Goal: Task Accomplishment & Management: Complete application form

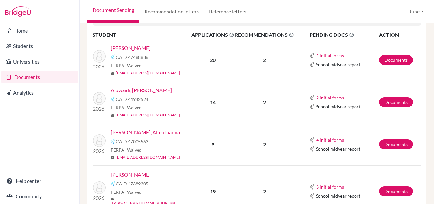
scroll to position [224, 0]
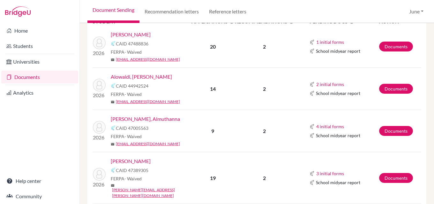
click at [150, 121] on link "[PERSON_NAME], Almuthanna" at bounding box center [145, 119] width 69 height 8
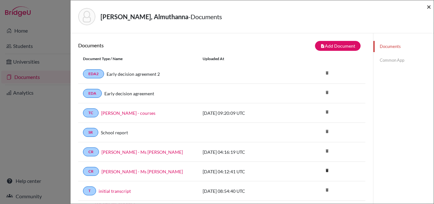
click at [430, 8] on span "×" at bounding box center [429, 6] width 4 height 9
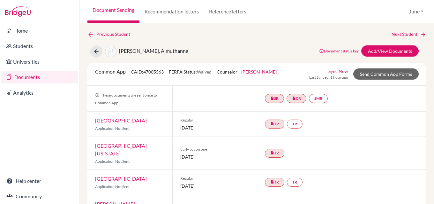
click at [30, 79] on link "Documents" at bounding box center [39, 77] width 77 height 13
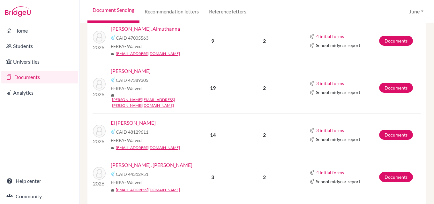
scroll to position [319, 0]
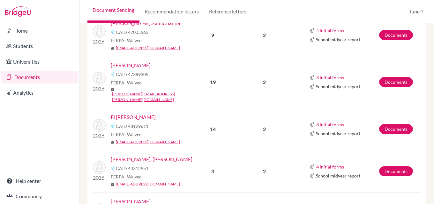
click at [128, 64] on link "[PERSON_NAME]" at bounding box center [131, 65] width 40 height 8
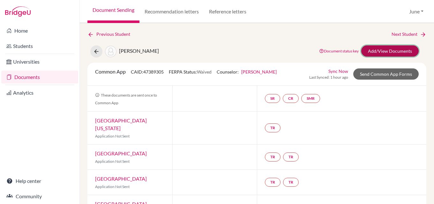
click at [387, 52] on link "Add/View Documents" at bounding box center [391, 50] width 58 height 11
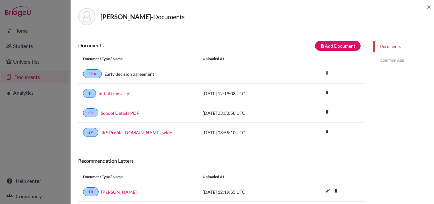
click at [390, 59] on link "Common App" at bounding box center [404, 60] width 60 height 11
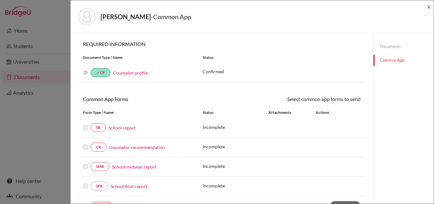
click at [122, 128] on link "School report" at bounding box center [122, 127] width 27 height 7
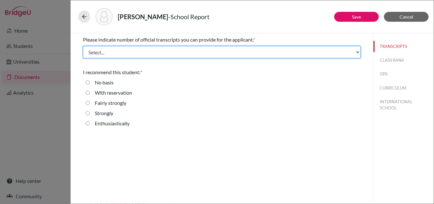
click at [111, 49] on select "Select... 1 2 3 4" at bounding box center [222, 52] width 278 height 12
select select "1"
click at [83, 46] on select "Select... 1 2 3 4" at bounding box center [222, 52] width 278 height 12
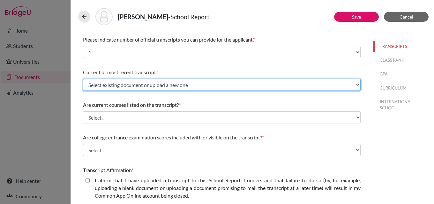
click at [106, 83] on select "Select existing document or upload a new one initial transcript Upload New File" at bounding box center [222, 85] width 278 height 12
select select "671981"
click at [83, 79] on select "Select existing document or upload a new one initial transcript Upload New File" at bounding box center [222, 85] width 278 height 12
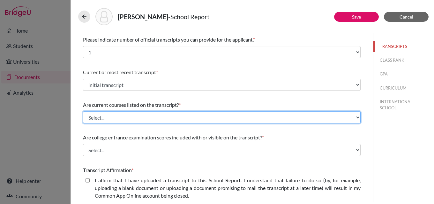
click at [117, 116] on select "Select... Yes No" at bounding box center [222, 117] width 278 height 12
select select "1"
click at [83, 111] on select "Select... Yes No" at bounding box center [222, 117] width 278 height 12
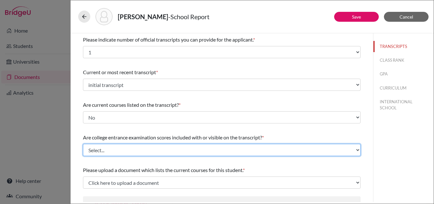
click at [122, 149] on select "Select... Yes No" at bounding box center [222, 150] width 278 height 12
select select "1"
click at [83, 144] on select "Select... Yes No" at bounding box center [222, 150] width 278 height 12
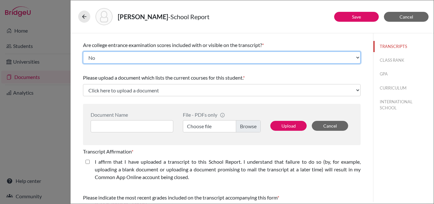
scroll to position [96, 0]
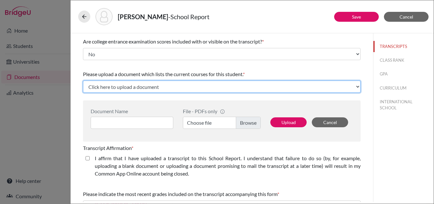
click at [165, 88] on select "Click here to upload a document Upload New File" at bounding box center [222, 87] width 278 height 12
select select "Upload New File"
click at [83, 81] on select "Click here to upload a document Upload New File" at bounding box center [222, 87] width 278 height 12
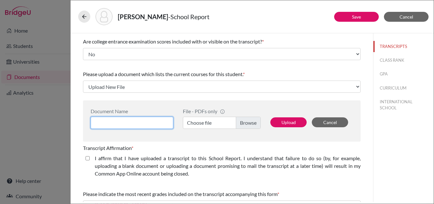
click at [133, 122] on input at bounding box center [132, 123] width 83 height 12
type input "Mohammed Bawazeer - courses"
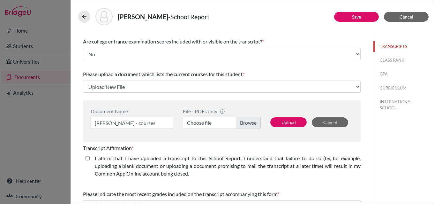
click at [239, 120] on label "Choose file" at bounding box center [222, 123] width 78 height 12
click at [239, 120] on input "Choose file" at bounding box center [222, 123] width 78 height 12
click at [283, 121] on button "Upload" at bounding box center [289, 122] width 36 height 10
select select "675438"
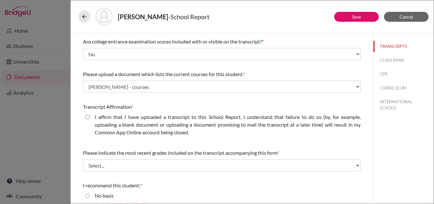
click at [88, 116] on closed\ "I affirm that I have uploaded a transcript to this School Report. I understand …" at bounding box center [88, 117] width 4 height 8
checkbox closed\ "true"
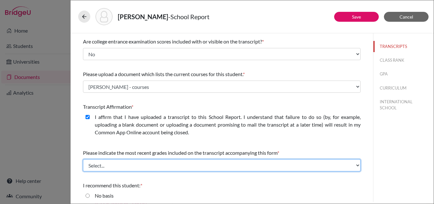
click at [136, 163] on select "Select... Final junior year grades 1st Quarter senior year grades 2nd Quarter/1…" at bounding box center [222, 165] width 278 height 12
select select "0"
click at [83, 159] on select "Select... Final junior year grades 1st Quarter senior year grades 2nd Quarter/1…" at bounding box center [222, 165] width 278 height 12
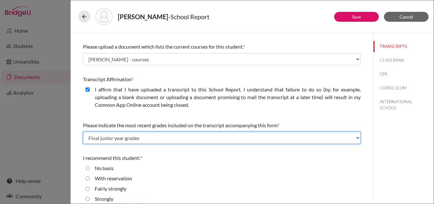
scroll to position [139, 0]
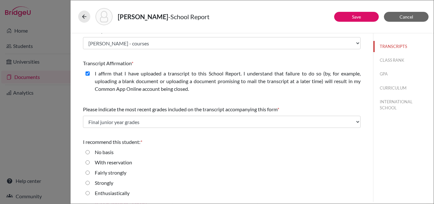
click at [182, 175] on div "Fairly strongly" at bounding box center [222, 174] width 278 height 10
click at [88, 193] on input "Enthusiastically" at bounding box center [88, 193] width 4 height 8
radio input "true"
click at [386, 58] on button "CLASS RANK" at bounding box center [404, 60] width 60 height 11
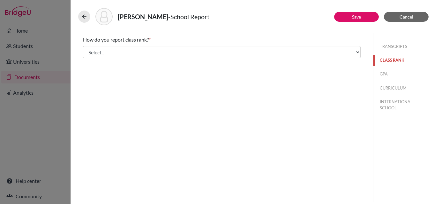
scroll to position [0, 0]
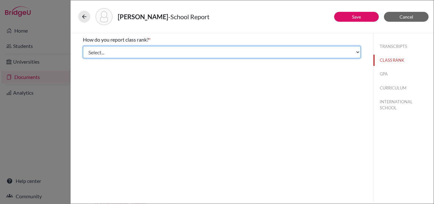
click at [104, 51] on select "Select... Exact Decile Quintile Quartile None" at bounding box center [222, 52] width 278 height 12
select select "5"
click at [83, 46] on select "Select... Exact Decile Quintile Quartile None" at bounding box center [222, 52] width 278 height 12
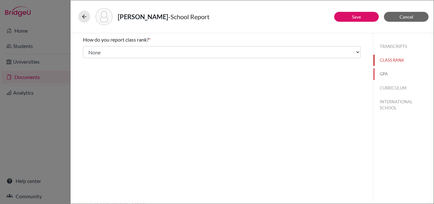
drag, startPoint x: 389, startPoint y: 73, endPoint x: 337, endPoint y: 73, distance: 51.8
click at [388, 73] on button "GPA" at bounding box center [404, 73] width 60 height 11
click at [88, 49] on input "Yes" at bounding box center [88, 50] width 4 height 8
radio input "true"
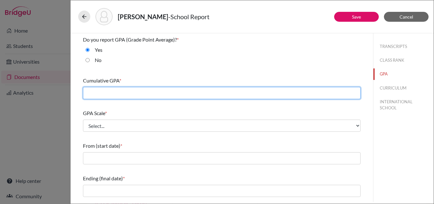
click at [101, 89] on input "text" at bounding box center [222, 93] width 278 height 12
type input "4.0"
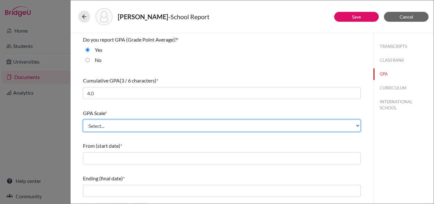
click at [123, 120] on select "Select... 4 5 6 7 8 9 10 11 12 13 14 15 16 17 18 19 20 100" at bounding box center [222, 125] width 278 height 12
select select "4"
click at [83, 119] on select "Select... 4 5 6 7 8 9 10 11 12 13 14 15 16 17 18 19 20 100" at bounding box center [222, 125] width 278 height 12
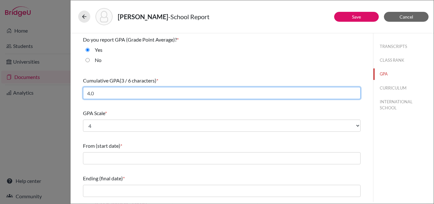
click at [113, 93] on input "4.0" at bounding box center [222, 93] width 278 height 12
type input "4.3"
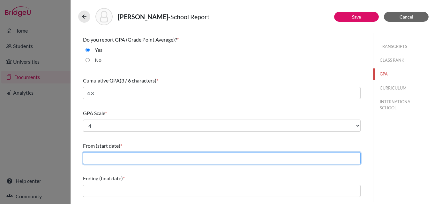
click at [143, 161] on input "text" at bounding box center [222, 158] width 278 height 12
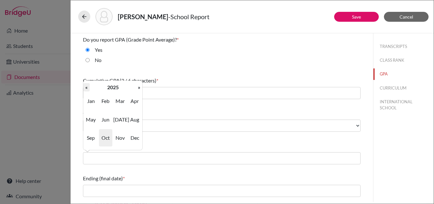
click at [85, 86] on th "«" at bounding box center [86, 87] width 6 height 8
click at [88, 138] on span "Sep" at bounding box center [90, 137] width 13 height 17
type input "09/2022"
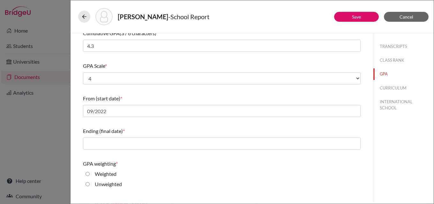
scroll to position [96, 0]
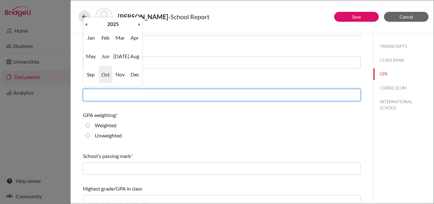
click at [106, 92] on input "text" at bounding box center [222, 95] width 278 height 12
type input "05/2025"
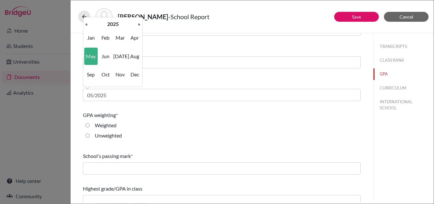
click at [109, 124] on label "Weighted" at bounding box center [106, 125] width 22 height 8
click at [90, 124] on input "Weighted" at bounding box center [88, 125] width 4 height 8
radio input "true"
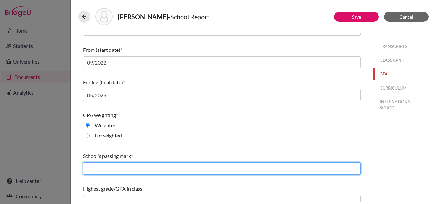
click at [121, 170] on input "text" at bounding box center [222, 168] width 278 height 12
type input "60"
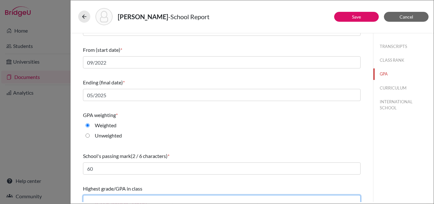
click at [118, 197] on input "text" at bounding box center [222, 201] width 278 height 12
type input "4.3"
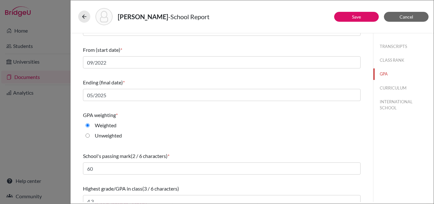
click at [228, 142] on div "GPA weighting * Weighted Unweighted" at bounding box center [222, 127] width 278 height 36
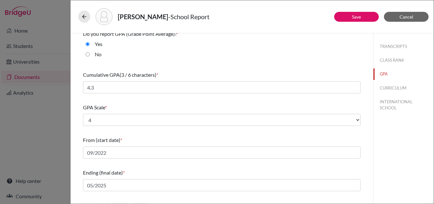
scroll to position [0, 0]
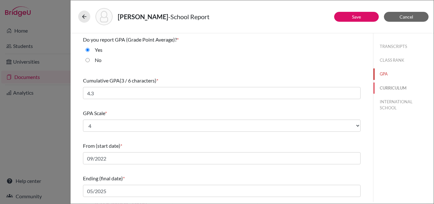
click at [389, 88] on button "CURRICULUM" at bounding box center [404, 87] width 60 height 11
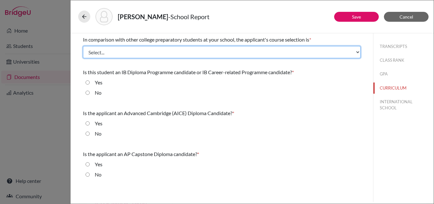
click at [117, 46] on select "Select... Less than demanding Average Demanding Very demanding Most demanding P…" at bounding box center [222, 52] width 278 height 12
select select "4"
click at [83, 46] on select "Select... Less than demanding Average Demanding Very demanding Most demanding P…" at bounding box center [222, 52] width 278 height 12
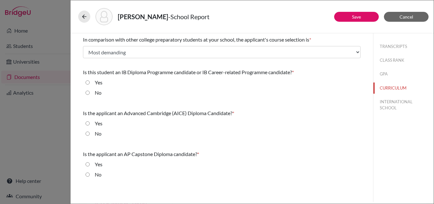
click at [87, 82] on input "Yes" at bounding box center [88, 83] width 4 height 8
radio input "true"
click at [87, 132] on input "No" at bounding box center [88, 134] width 4 height 8
radio input "true"
click at [88, 174] on input "No" at bounding box center [88, 175] width 4 height 8
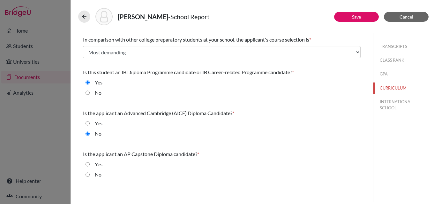
radio input "true"
click at [398, 102] on button "INTERNATIONAL SCHOOL" at bounding box center [404, 104] width 60 height 17
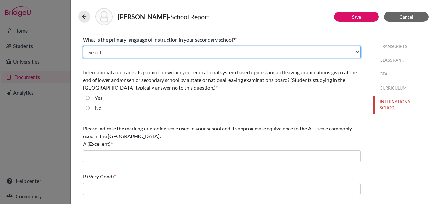
click at [114, 53] on select "Select... Albanian Arabic Armenian Assamese Azerbaijani Belarusian Bengali Bulg…" at bounding box center [222, 52] width 278 height 12
select select "14"
click at [83, 46] on select "Select... Albanian Arabic Armenian Assamese Azerbaijani Belarusian Bengali Bulg…" at bounding box center [222, 52] width 278 height 12
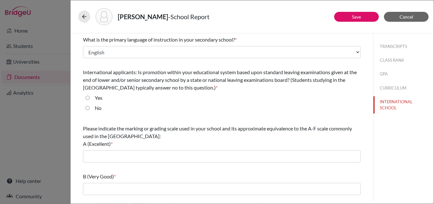
click at [88, 108] on input "No" at bounding box center [88, 108] width 4 height 8
radio input "true"
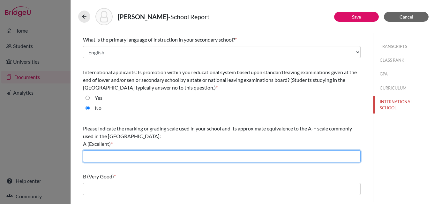
click at [123, 157] on input "text" at bounding box center [222, 156] width 278 height 12
type input "90-100"
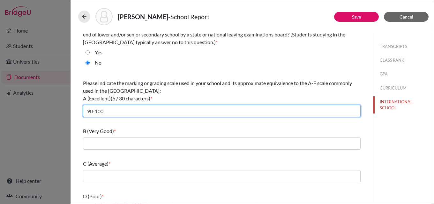
scroll to position [93, 0]
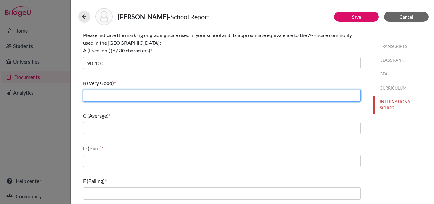
click at [129, 96] on input "text" at bounding box center [222, 95] width 278 height 12
type input "80-89"
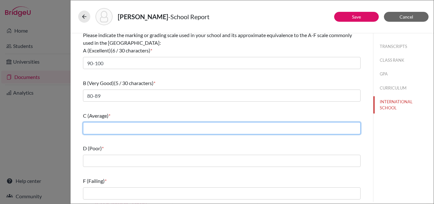
click at [127, 125] on input "text" at bounding box center [222, 128] width 278 height 12
type input "70-79"
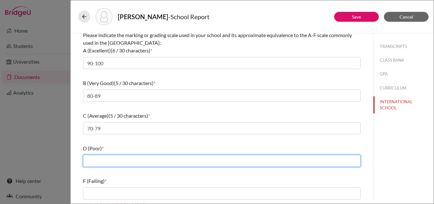
click at [131, 160] on input "text" at bounding box center [222, 161] width 278 height 12
type input "60-69"
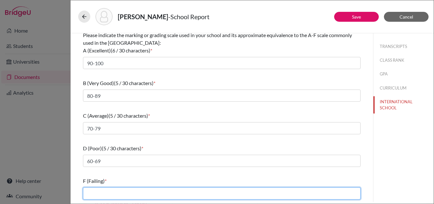
click at [130, 188] on input "text" at bounding box center [222, 193] width 278 height 12
type input "59 and below"
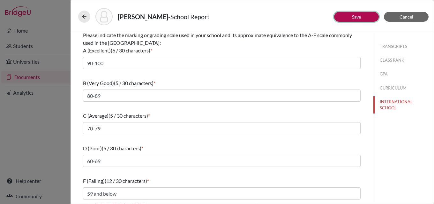
click at [349, 19] on button "Save" at bounding box center [356, 17] width 45 height 10
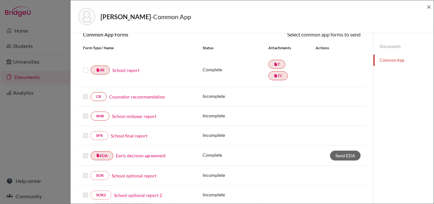
scroll to position [96, 0]
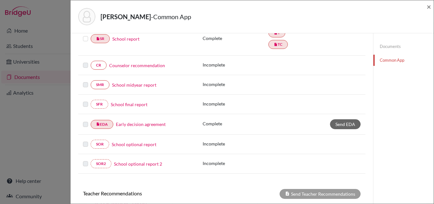
click at [390, 59] on link "Common App" at bounding box center [404, 60] width 60 height 11
click at [135, 64] on link "Counselor recommendation" at bounding box center [137, 65] width 56 height 7
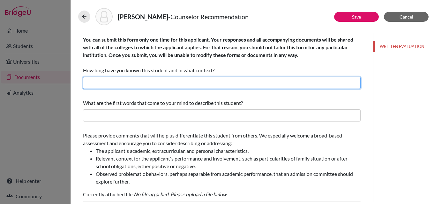
click at [127, 80] on input "text" at bounding box center [222, 83] width 278 height 12
type input "I have known Mohammed for three years as his Academic College Counselor."
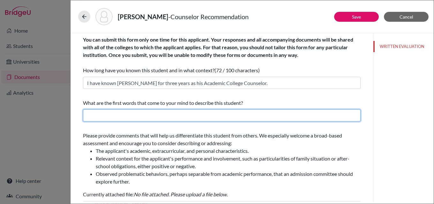
click at [221, 114] on input "text" at bounding box center [222, 115] width 278 height 12
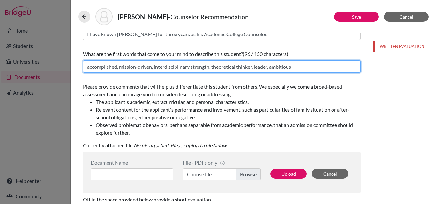
scroll to position [128, 0]
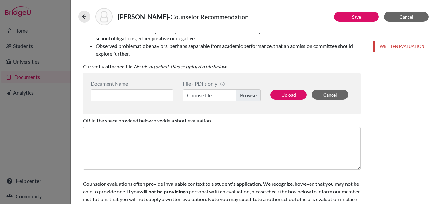
type input "accomplished, mission-driven, interdisciplinary strength, theoretical thinker, …"
click at [152, 92] on input at bounding box center [132, 95] width 83 height 12
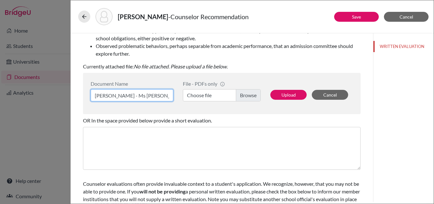
type input "Mohammed Bawazeer - Ms June"
click at [246, 96] on label "Choose file" at bounding box center [222, 95] width 78 height 12
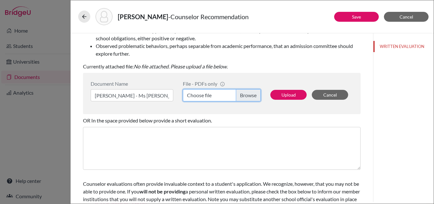
click at [246, 96] on input "Choose file" at bounding box center [222, 95] width 78 height 12
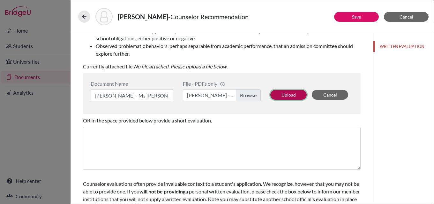
click at [284, 96] on button "Upload" at bounding box center [289, 95] width 36 height 10
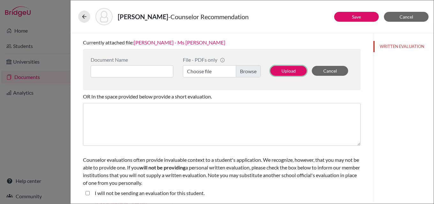
scroll to position [24, 0]
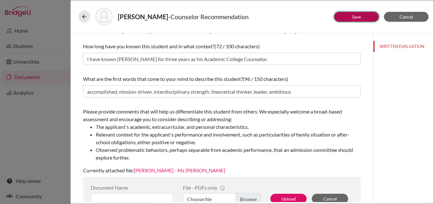
click at [364, 15] on button "Save" at bounding box center [356, 17] width 45 height 10
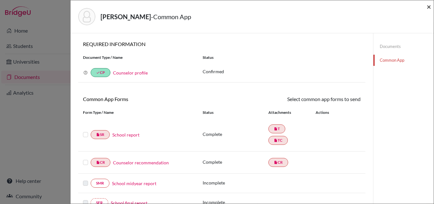
click at [429, 7] on span "×" at bounding box center [429, 6] width 4 height 9
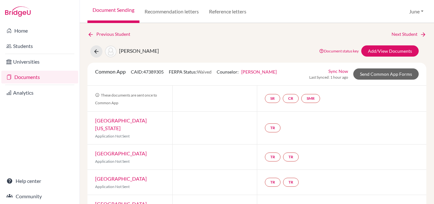
click at [24, 75] on link "Documents" at bounding box center [39, 77] width 77 height 13
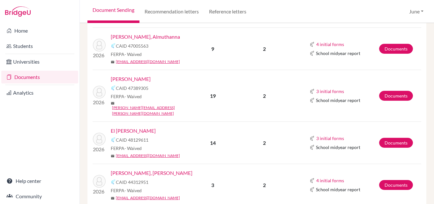
scroll to position [288, 0]
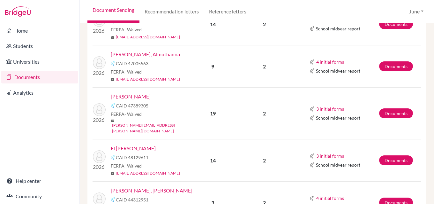
click at [130, 144] on link "El Rass, Ziad" at bounding box center [133, 148] width 45 height 8
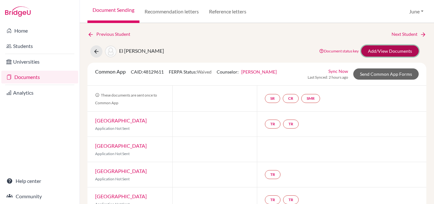
click at [384, 50] on link "Add/View Documents" at bounding box center [391, 50] width 58 height 11
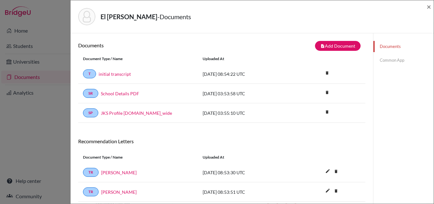
scroll to position [34, 0]
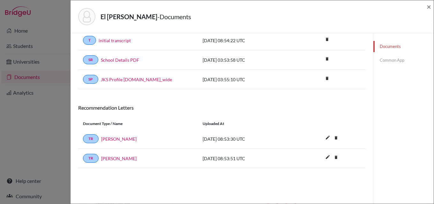
click at [391, 59] on link "Common App" at bounding box center [404, 60] width 60 height 11
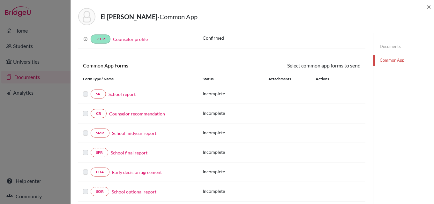
click at [120, 93] on link "School report" at bounding box center [122, 94] width 27 height 7
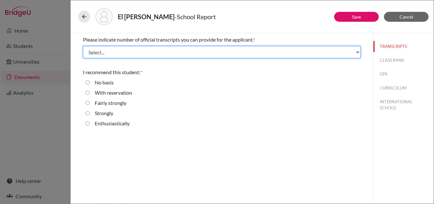
click at [125, 52] on select "Select... 1 2 3 4" at bounding box center [222, 52] width 278 height 12
select select "1"
click at [83, 46] on select "Select... 1 2 3 4" at bounding box center [222, 52] width 278 height 12
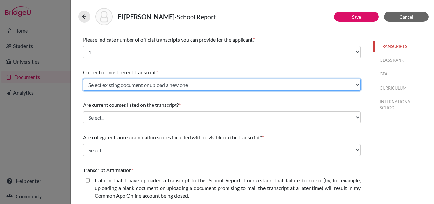
click at [106, 83] on select "Select existing document or upload a new one initial transcript Upload New File" at bounding box center [222, 85] width 278 height 12
select select "671942"
click at [83, 79] on select "Select existing document or upload a new one initial transcript Upload New File" at bounding box center [222, 85] width 278 height 12
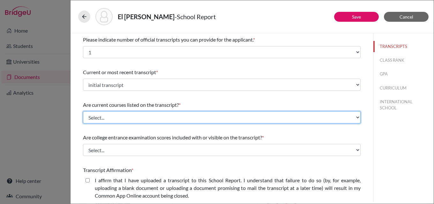
click at [112, 119] on select "Select... Yes No" at bounding box center [222, 117] width 278 height 12
select select "1"
click at [83, 111] on select "Select... Yes No" at bounding box center [222, 117] width 278 height 12
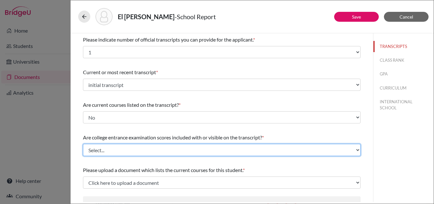
drag, startPoint x: 116, startPoint y: 147, endPoint x: 113, endPoint y: 150, distance: 4.5
click at [116, 147] on select "Select... Yes No" at bounding box center [222, 150] width 278 height 12
select select "1"
click at [83, 144] on select "Select... Yes No" at bounding box center [222, 150] width 278 height 12
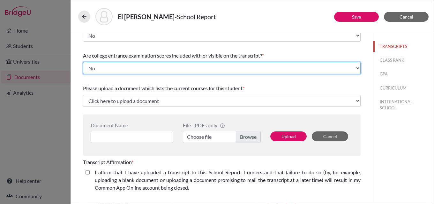
scroll to position [96, 0]
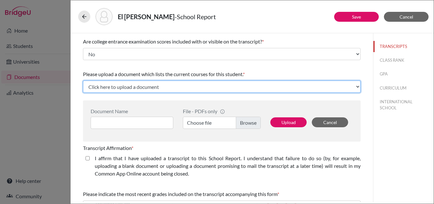
click at [155, 87] on select "Click here to upload a document Upload New File" at bounding box center [222, 87] width 278 height 12
select select "Upload New File"
click at [83, 81] on select "Click here to upload a document Upload New File" at bounding box center [222, 87] width 278 height 12
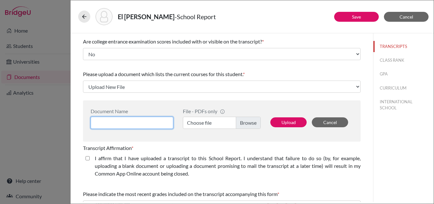
click at [122, 121] on input at bounding box center [132, 123] width 83 height 12
type input "Ziad El Rass - courses"
click at [244, 124] on label "Choose file" at bounding box center [222, 123] width 78 height 12
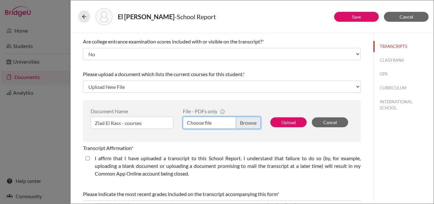
click at [244, 124] on input "Choose file" at bounding box center [222, 123] width 78 height 12
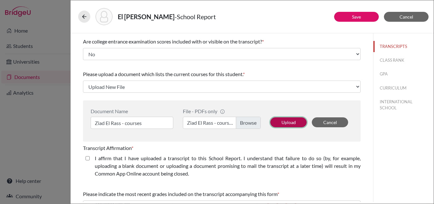
click at [281, 118] on button "Upload" at bounding box center [289, 122] width 36 height 10
select select "675441"
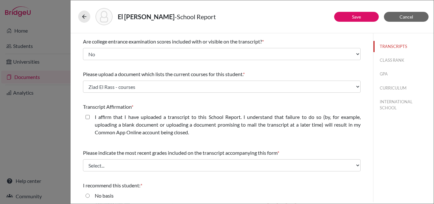
click at [88, 117] on closed\ "I affirm that I have uploaded a transcript to this School Report. I understand …" at bounding box center [88, 117] width 4 height 8
checkbox closed\ "true"
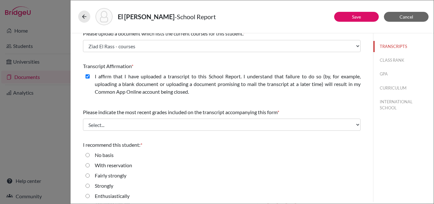
scroll to position [139, 0]
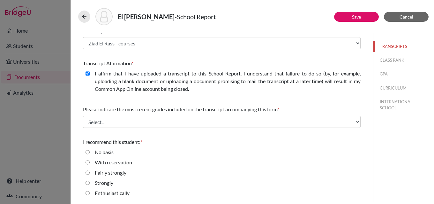
click at [87, 183] on input "Strongly" at bounding box center [88, 183] width 4 height 8
radio input "true"
click at [386, 58] on button "CLASS RANK" at bounding box center [404, 60] width 60 height 11
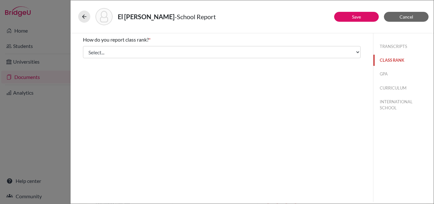
scroll to position [0, 0]
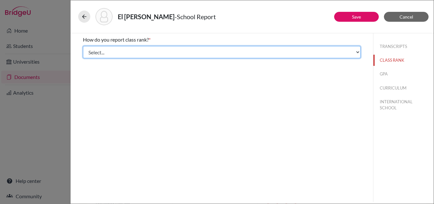
click at [115, 52] on select "Select... Exact Decile Quintile Quartile None" at bounding box center [222, 52] width 278 height 12
select select "5"
click at [83, 46] on select "Select... Exact Decile Quintile Quartile None" at bounding box center [222, 52] width 278 height 12
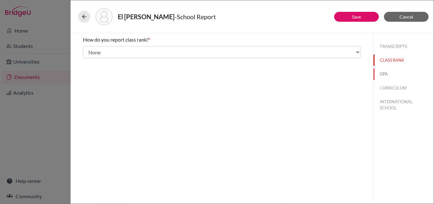
click at [385, 72] on button "GPA" at bounding box center [404, 73] width 60 height 11
click at [87, 50] on input "Yes" at bounding box center [88, 50] width 4 height 8
radio input "true"
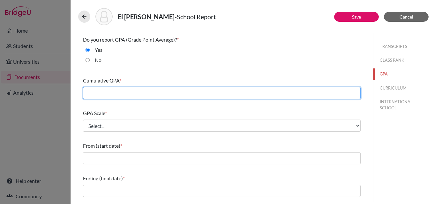
click at [111, 89] on input "text" at bounding box center [222, 93] width 278 height 12
type input "4.0"
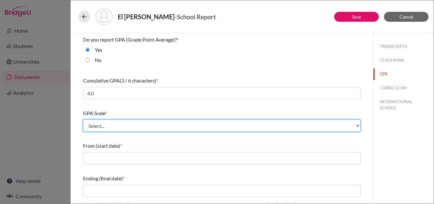
click at [118, 130] on select "Select... 4 5 6 7 8 9 10 11 12 13 14 15 16 17 18 19 20 100" at bounding box center [222, 125] width 278 height 12
select select "4"
click at [83, 119] on select "Select... 4 5 6 7 8 9 10 11 12 13 14 15 16 17 18 19 20 100" at bounding box center [222, 125] width 278 height 12
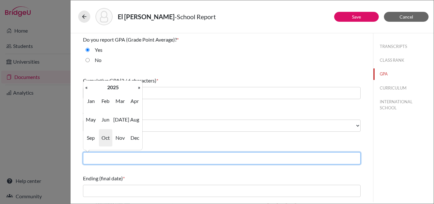
click at [125, 152] on input "text" at bounding box center [222, 158] width 278 height 12
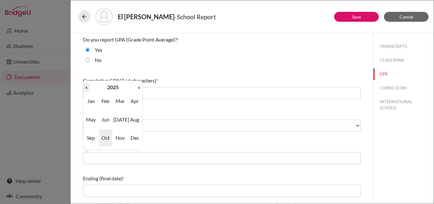
click at [86, 86] on th "«" at bounding box center [86, 87] width 6 height 8
click at [88, 137] on span "Sep" at bounding box center [90, 137] width 13 height 17
type input "09/2022"
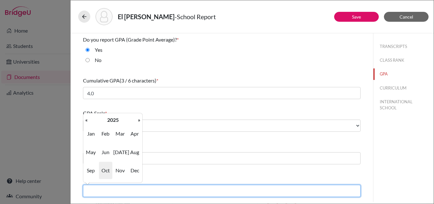
click at [112, 189] on input "text" at bounding box center [222, 191] width 278 height 12
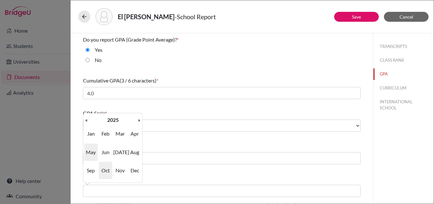
click at [88, 151] on span "May" at bounding box center [90, 151] width 13 height 17
type input "05/2025"
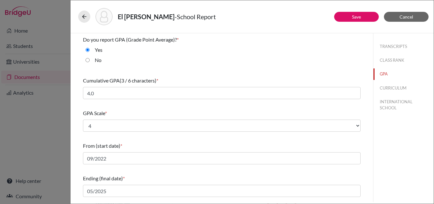
click at [177, 176] on div "Ending (final date) *" at bounding box center [222, 178] width 278 height 8
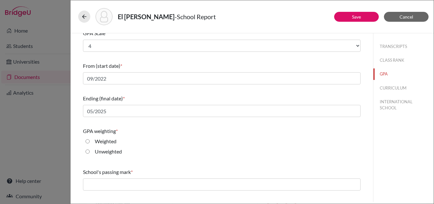
scroll to position [96, 0]
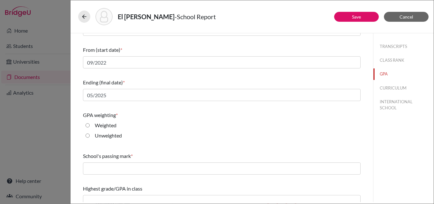
click at [88, 125] on input "Weighted" at bounding box center [88, 125] width 4 height 8
radio input "true"
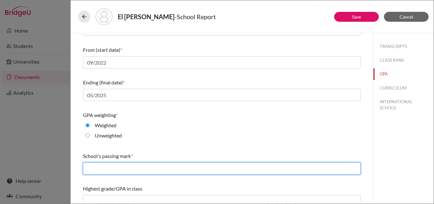
click at [115, 169] on input "text" at bounding box center [222, 168] width 278 height 12
type input "60"
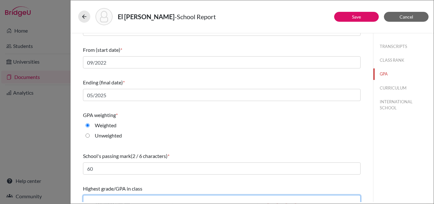
click at [127, 198] on input "text" at bounding box center [222, 201] width 278 height 12
type input "4.3"
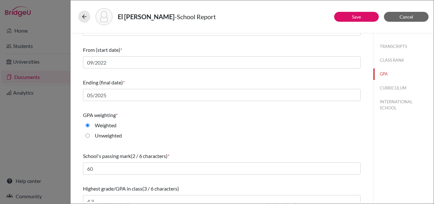
click at [223, 179] on div "Do you report GPA (Grade Point Average)? * Yes No Cumulative GPA (3 / 6 charact…" at bounding box center [222, 73] width 278 height 272
click at [391, 88] on button "CURRICULUM" at bounding box center [404, 87] width 60 height 11
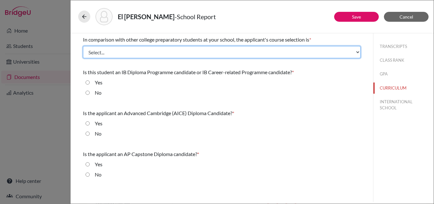
click at [127, 52] on select "Select... Less than demanding Average Demanding Very demanding Most demanding P…" at bounding box center [222, 52] width 278 height 12
select select "3"
click at [83, 46] on select "Select... Less than demanding Average Demanding Very demanding Most demanding P…" at bounding box center [222, 52] width 278 height 12
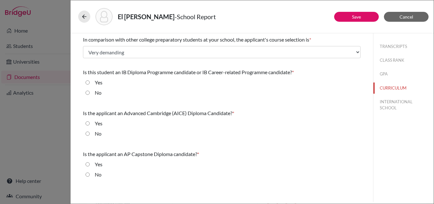
click at [86, 93] on input "No" at bounding box center [88, 93] width 4 height 8
radio input "true"
click at [87, 132] on input "No" at bounding box center [88, 134] width 4 height 8
radio input "true"
click at [87, 175] on input "No" at bounding box center [88, 175] width 4 height 8
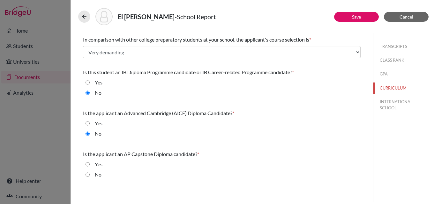
radio input "true"
click at [395, 101] on button "INTERNATIONAL SCHOOL" at bounding box center [404, 104] width 60 height 17
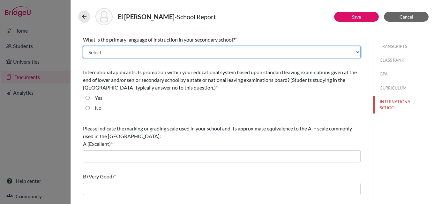
click at [118, 52] on select "Select... Albanian Arabic Armenian Assamese Azerbaijani Belarusian Bengali Bulg…" at bounding box center [222, 52] width 278 height 12
select select "14"
click at [83, 46] on select "Select... Albanian Arabic Armenian Assamese Azerbaijani Belarusian Bengali Bulg…" at bounding box center [222, 52] width 278 height 12
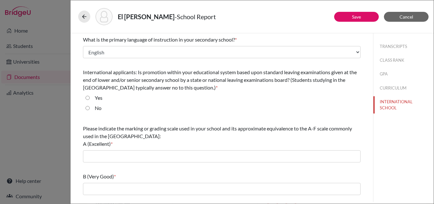
click at [88, 108] on input "No" at bounding box center [88, 108] width 4 height 8
radio input "true"
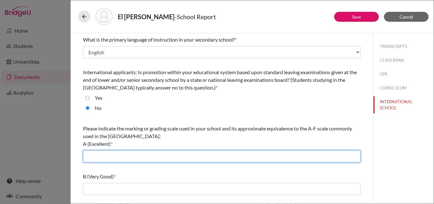
click at [122, 155] on input "text" at bounding box center [222, 156] width 278 height 12
type input "90-100"
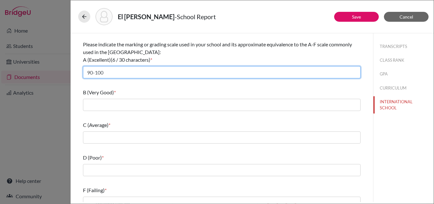
scroll to position [93, 0]
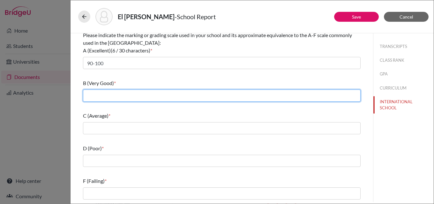
click at [123, 93] on input "text" at bounding box center [222, 95] width 278 height 12
type input "80-89"
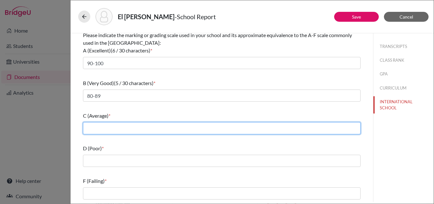
click at [131, 130] on input "text" at bounding box center [222, 128] width 278 height 12
type input "70-79"
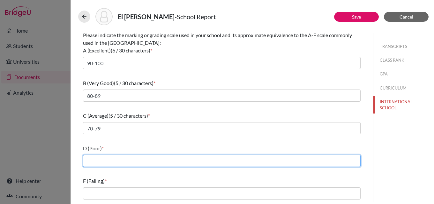
click at [133, 158] on input "text" at bounding box center [222, 161] width 278 height 12
type input "60-69"
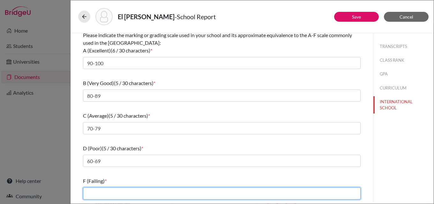
click at [135, 195] on input "text" at bounding box center [222, 193] width 278 height 12
type input "59 and below"
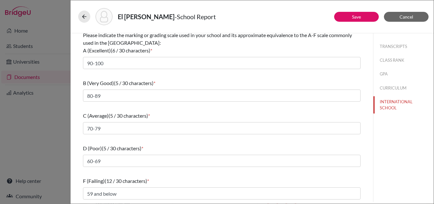
click at [270, 174] on div "F (Failing) (12 / 30 characters) * 59 and below" at bounding box center [222, 187] width 278 height 27
click at [358, 15] on link "Save" at bounding box center [356, 16] width 9 height 5
select select "1"
select select "671942"
select select "1"
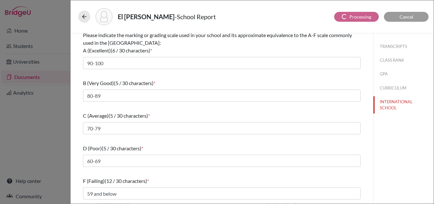
select select "1"
select select "675441"
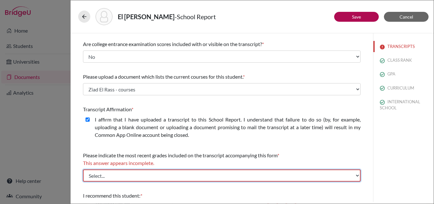
click at [139, 173] on select "Select... Final junior year grades 1st Quarter senior year grades 2nd Quarter/1…" at bounding box center [222, 175] width 278 height 12
select select "0"
click at [83, 169] on select "Select... Final junior year grades 1st Quarter senior year grades 2nd Quarter/1…" at bounding box center [222, 175] width 278 height 12
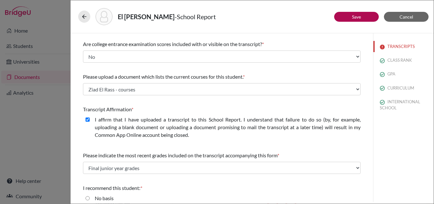
click at [177, 184] on div "I recommend this student: *" at bounding box center [222, 188] width 278 height 8
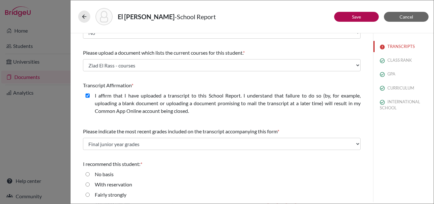
scroll to position [139, 0]
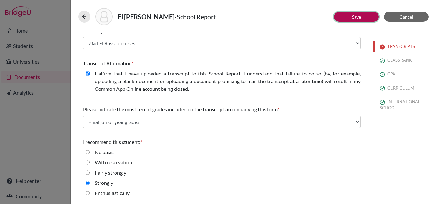
click at [358, 15] on link "Save" at bounding box center [356, 16] width 9 height 5
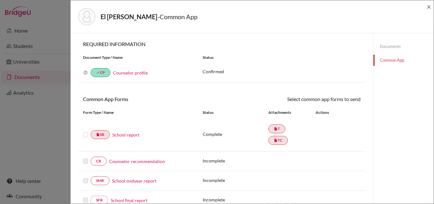
click at [139, 159] on link "Counselor recommendation" at bounding box center [137, 161] width 56 height 7
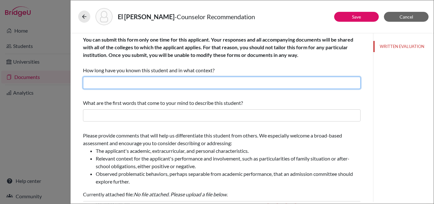
click at [161, 85] on input "text" at bounding box center [222, 83] width 278 height 12
type input "I have known Ziad for three years as his Academic College Counselor."
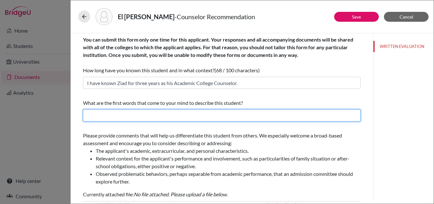
click at [187, 114] on input "text" at bounding box center [222, 115] width 278 height 12
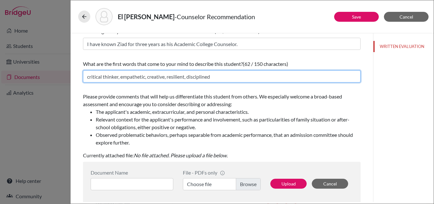
scroll to position [128, 0]
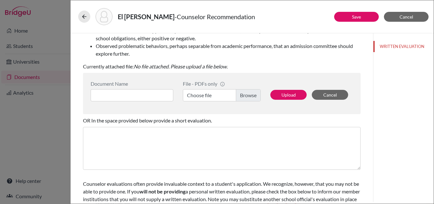
type input "critical thinker, empathetic, creative, resilient, disciplined"
click at [149, 95] on input at bounding box center [132, 95] width 83 height 12
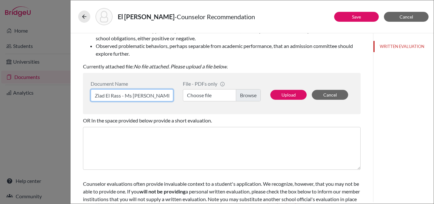
type input "Ziad El Rass - Ms June"
click at [245, 95] on label "Choose file" at bounding box center [222, 95] width 78 height 12
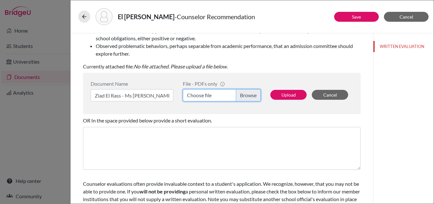
click at [245, 95] on input "Choose file" at bounding box center [222, 95] width 78 height 12
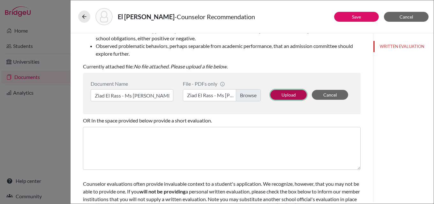
click at [290, 92] on button "Upload" at bounding box center [289, 95] width 36 height 10
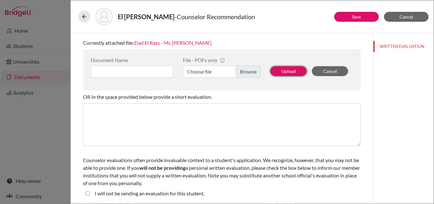
scroll to position [152, 0]
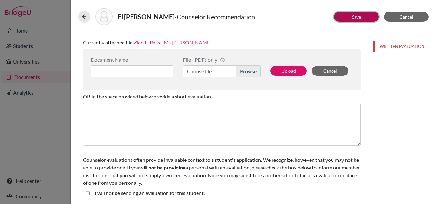
click at [362, 15] on button "Save" at bounding box center [356, 17] width 45 height 10
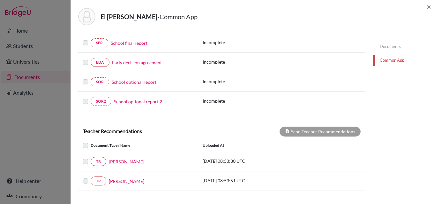
scroll to position [216, 0]
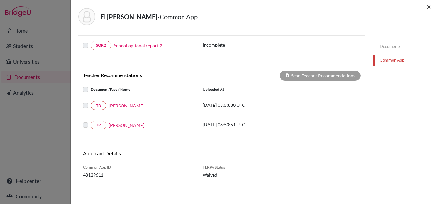
click at [430, 9] on span "×" at bounding box center [429, 6] width 4 height 9
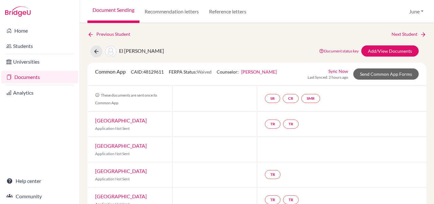
click at [34, 77] on link "Documents" at bounding box center [39, 77] width 77 height 13
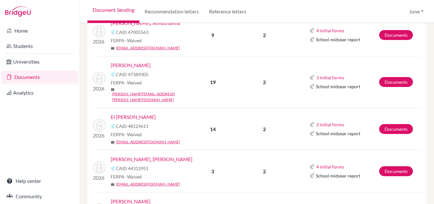
scroll to position [383, 0]
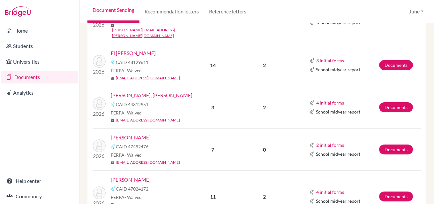
click at [129, 91] on link "[PERSON_NAME], [PERSON_NAME]" at bounding box center [152, 95] width 82 height 8
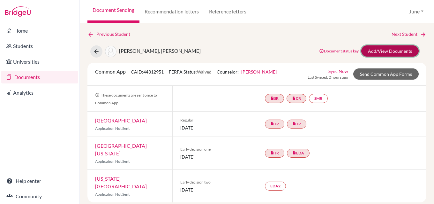
click at [401, 52] on link "Add/View Documents" at bounding box center [391, 50] width 58 height 11
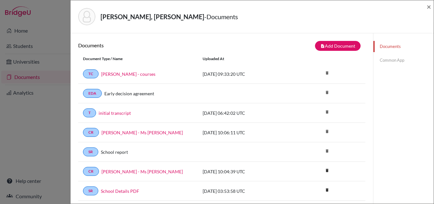
click at [389, 58] on link "Common App" at bounding box center [404, 60] width 60 height 11
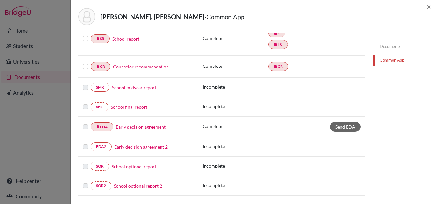
scroll to position [64, 0]
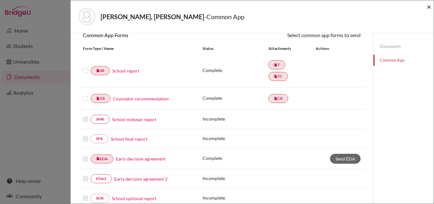
click at [429, 4] on span "×" at bounding box center [429, 6] width 4 height 9
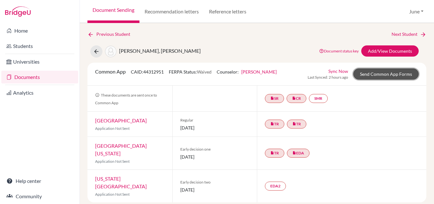
click at [384, 73] on link "Send Common App Forms" at bounding box center [386, 73] width 65 height 11
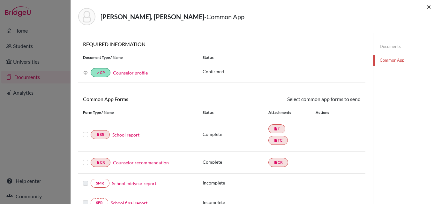
click at [430, 6] on span "×" at bounding box center [429, 6] width 4 height 9
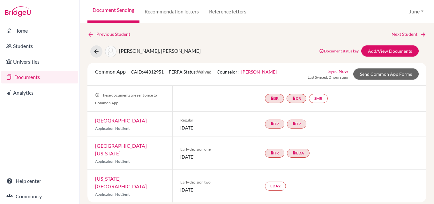
click at [28, 79] on link "Documents" at bounding box center [39, 77] width 77 height 13
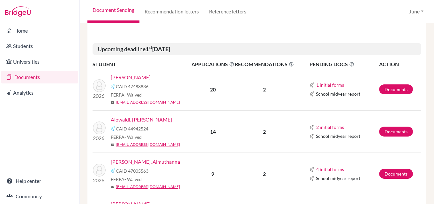
scroll to position [192, 0]
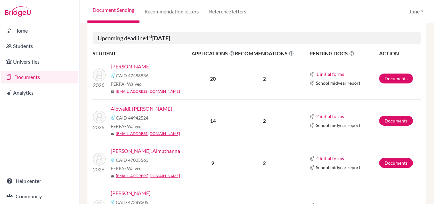
click at [137, 108] on link "Alowaidi, [PERSON_NAME]" at bounding box center [141, 109] width 61 height 8
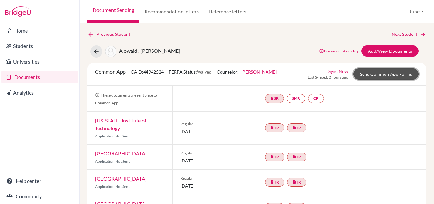
click at [384, 73] on link "Send Common App Forms" at bounding box center [386, 73] width 65 height 11
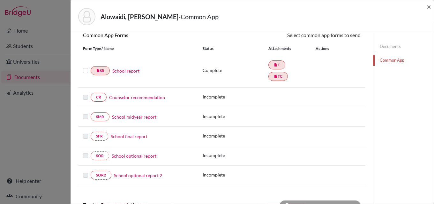
scroll to position [194, 0]
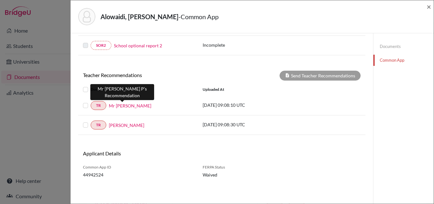
click at [123, 106] on link "Mr [PERSON_NAME]" at bounding box center [130, 105] width 42 height 7
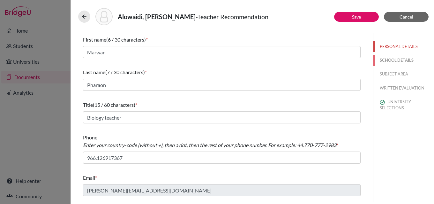
click at [396, 57] on button "SCHOOL DETAILS" at bounding box center [404, 60] width 60 height 11
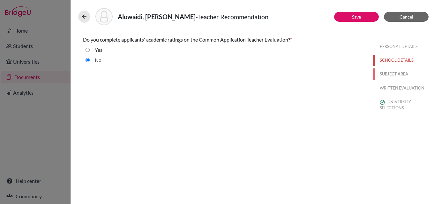
click at [397, 70] on button "SUBJECT AREA" at bounding box center [404, 73] width 60 height 11
select select "2"
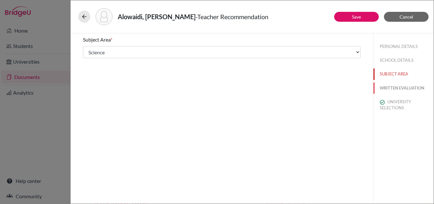
click at [398, 86] on button "WRITTEN EVALUATION" at bounding box center [404, 87] width 60 height 11
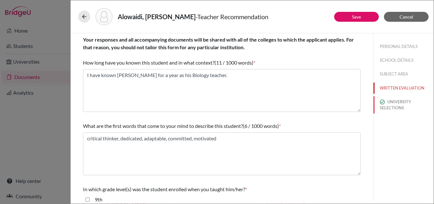
click at [399, 105] on button "UNIVERSITY SELECTIONS" at bounding box center [404, 104] width 60 height 17
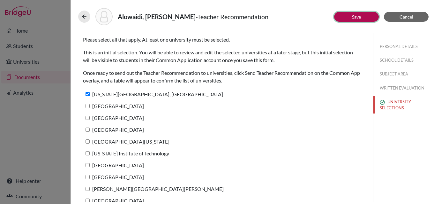
click at [361, 17] on link "Save" at bounding box center [356, 16] width 9 height 5
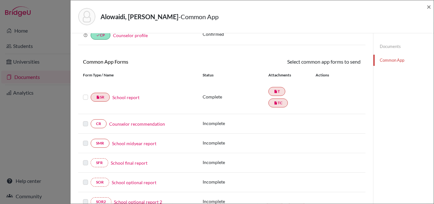
scroll to position [34, 0]
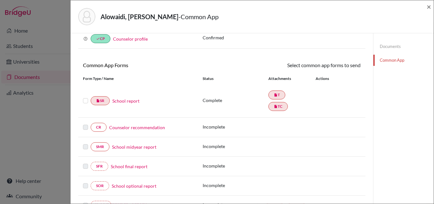
click at [391, 45] on link "Documents" at bounding box center [404, 46] width 60 height 11
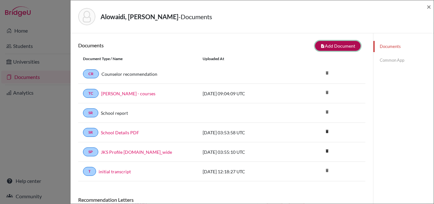
click at [335, 44] on button "note_add Add Document" at bounding box center [338, 46] width 46 height 10
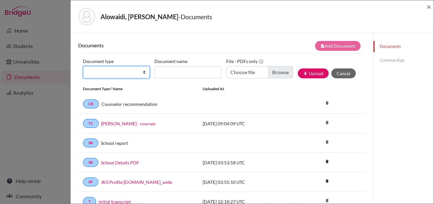
click at [143, 72] on select "Change explanation for Common App reports Counselor recommendation Internationa…" at bounding box center [116, 72] width 67 height 12
select select "2"
click at [83, 66] on select "Change explanation for Common App reports Counselor recommendation Internationa…" at bounding box center [116, 72] width 67 height 12
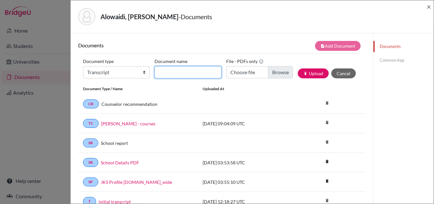
click at [189, 70] on input "Document name" at bounding box center [188, 72] width 67 height 12
type input "initial transcript"
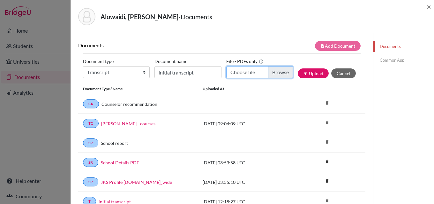
click at [276, 72] on input "Choose file" at bounding box center [260, 72] width 67 height 12
type input "C:\fakepath\Yusof Wahbu Badr - initial transcript.pdf"
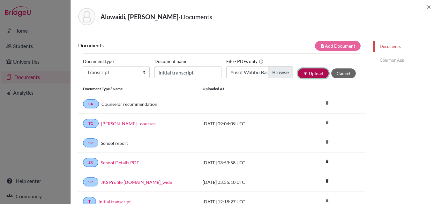
click at [310, 68] on button "publish Upload" at bounding box center [313, 73] width 31 height 10
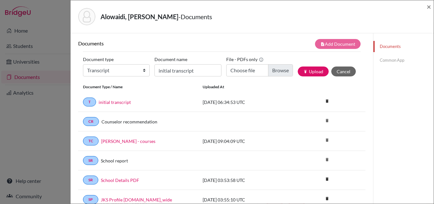
scroll to position [1, 0]
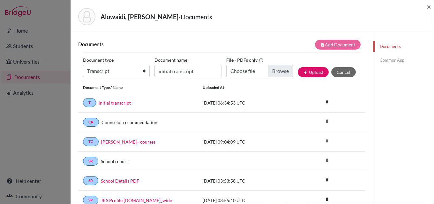
click at [386, 60] on link "Common App" at bounding box center [404, 60] width 60 height 11
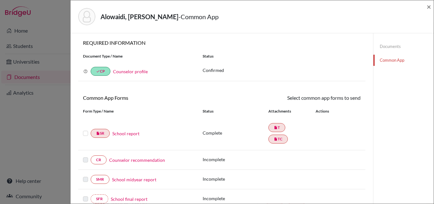
click at [123, 134] on link "School report" at bounding box center [125, 133] width 27 height 7
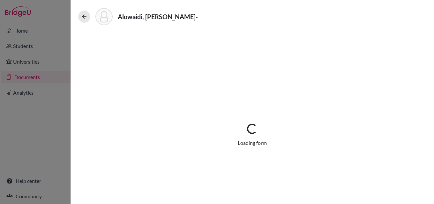
select select "1"
select select "671980"
select select "1"
select select "674855"
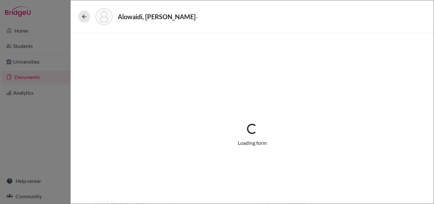
select select "0"
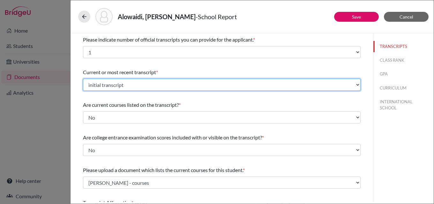
click at [355, 83] on select "Select existing document or upload a new one initial transcript initial transcr…" at bounding box center [222, 85] width 278 height 12
select select "Upload New File"
click at [83, 79] on select "Select existing document or upload a new one initial transcript initial transcr…" at bounding box center [222, 85] width 278 height 12
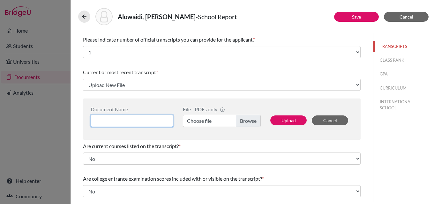
click at [163, 119] on input at bounding box center [132, 121] width 83 height 12
type input "you"
click at [246, 119] on label "Choose file" at bounding box center [222, 121] width 78 height 12
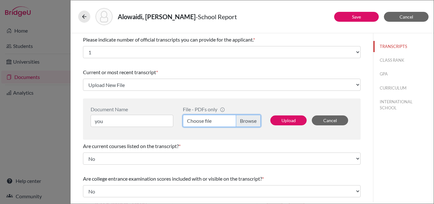
click at [246, 119] on input "Choose file" at bounding box center [222, 121] width 78 height 12
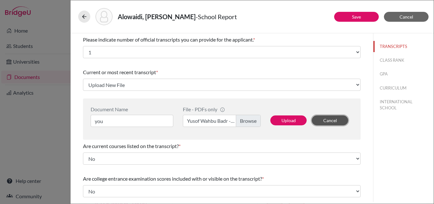
click at [330, 117] on button "Cancel" at bounding box center [330, 120] width 36 height 10
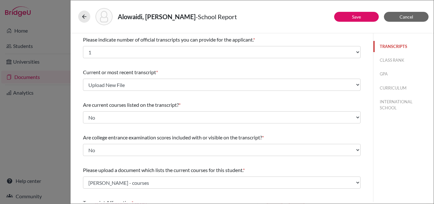
click at [385, 46] on button "TRANSCRIPTS" at bounding box center [404, 46] width 60 height 11
click at [412, 16] on span "Cancel" at bounding box center [407, 16] width 14 height 5
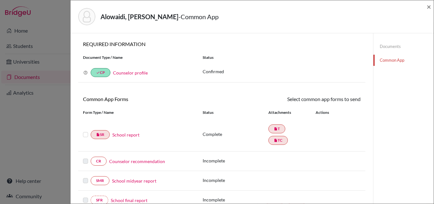
click at [388, 43] on link "Documents" at bounding box center [404, 46] width 60 height 11
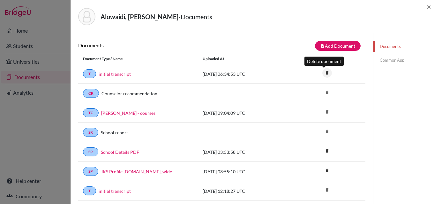
click at [324, 72] on icon "delete" at bounding box center [328, 73] width 10 height 10
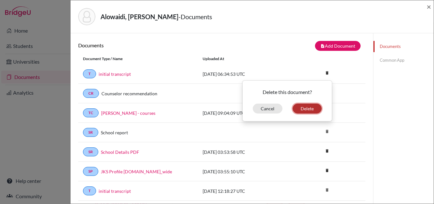
click at [301, 105] on button "Delete" at bounding box center [307, 109] width 29 height 10
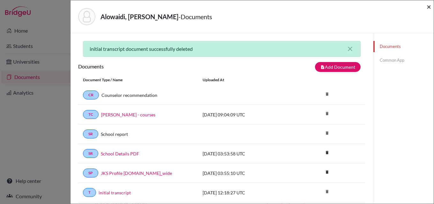
click at [429, 7] on span "×" at bounding box center [429, 6] width 4 height 9
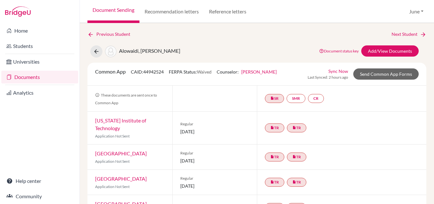
click at [26, 77] on link "Documents" at bounding box center [39, 77] width 77 height 13
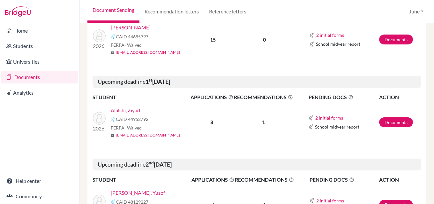
scroll to position [671, 0]
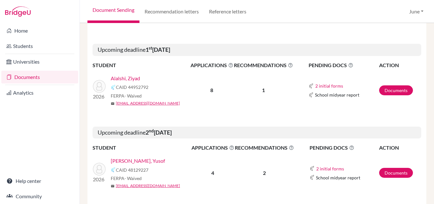
click at [128, 157] on link "[PERSON_NAME], Yusof" at bounding box center [138, 161] width 54 height 8
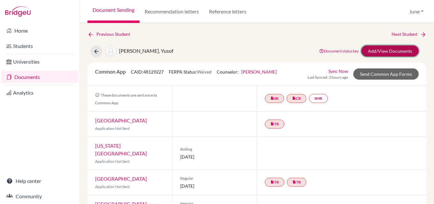
click at [379, 52] on link "Add/View Documents" at bounding box center [391, 50] width 58 height 11
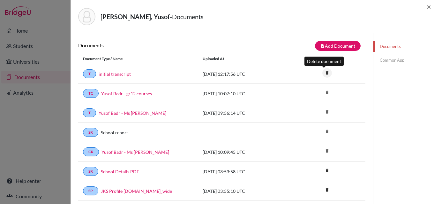
click at [324, 72] on icon "delete" at bounding box center [328, 73] width 10 height 10
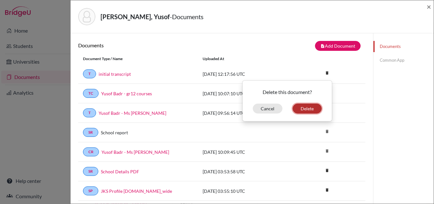
click at [303, 108] on button "Delete" at bounding box center [307, 109] width 29 height 10
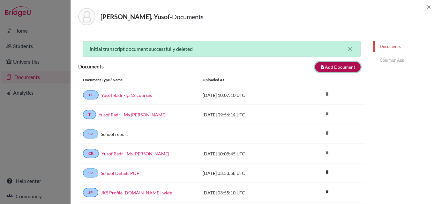
click at [341, 69] on button "note_add Add Document" at bounding box center [338, 67] width 46 height 10
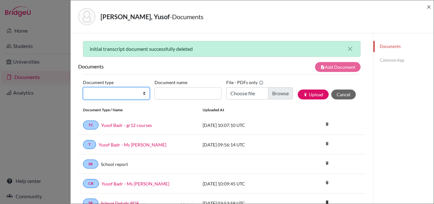
click at [142, 92] on select "Change explanation for Common App reports Counselor recommendation Internationa…" at bounding box center [116, 93] width 67 height 12
select select "2"
click at [83, 87] on select "Change explanation for Common App reports Counselor recommendation Internationa…" at bounding box center [116, 93] width 67 height 12
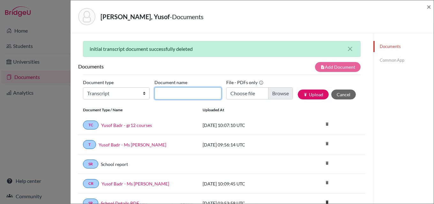
click at [194, 94] on input "Document name" at bounding box center [188, 93] width 67 height 12
type input "initial transcript"
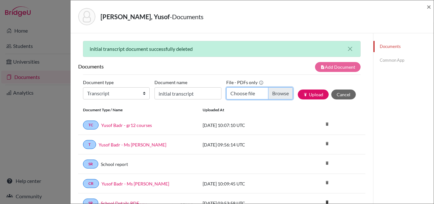
click at [282, 95] on input "Choose file" at bounding box center [260, 93] width 67 height 12
type input "C:\fakepath\Yusof Wahbu Badr - initial transcript.pdf"
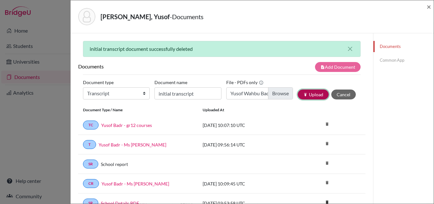
click at [309, 95] on button "publish Upload" at bounding box center [313, 94] width 31 height 10
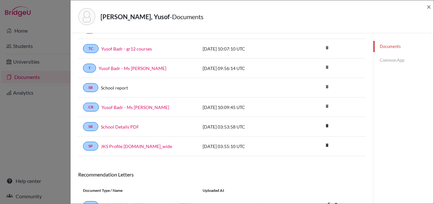
scroll to position [150, 0]
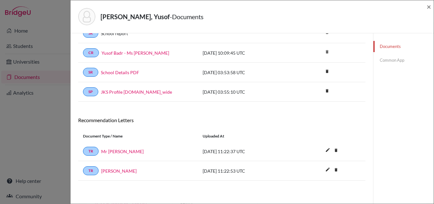
click at [383, 59] on link "Common App" at bounding box center [404, 60] width 60 height 11
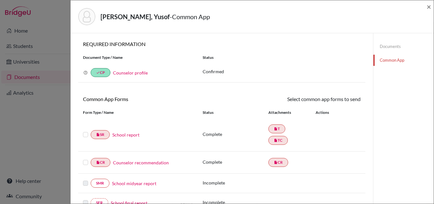
click at [132, 133] on link "School report" at bounding box center [125, 134] width 27 height 7
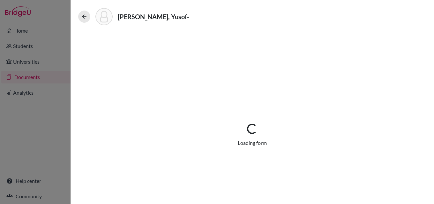
select select "1"
select select "671962"
select select "1"
select select "671963"
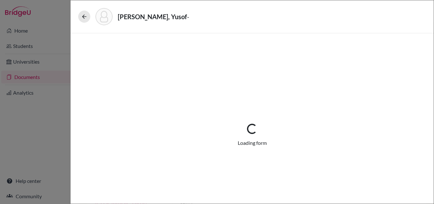
select select "0"
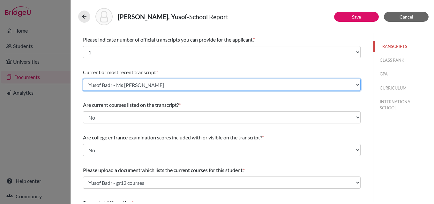
click at [354, 84] on select "Select existing document or upload a new one initial transcript Yusof Badr - Ms…" at bounding box center [222, 85] width 278 height 12
select select "675444"
click at [83, 79] on select "Select existing document or upload a new one initial transcript Yusof Badr - Ms…" at bounding box center [222, 85] width 278 height 12
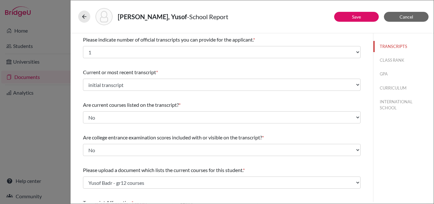
click at [166, 98] on div "Please indicate number of official transcripts you can provide for the applican…" at bounding box center [222, 187] width 278 height 308
click at [404, 15] on span "Cancel" at bounding box center [407, 16] width 14 height 5
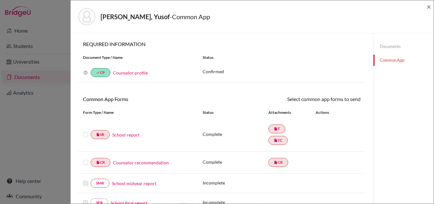
click at [388, 45] on link "Documents" at bounding box center [404, 46] width 60 height 11
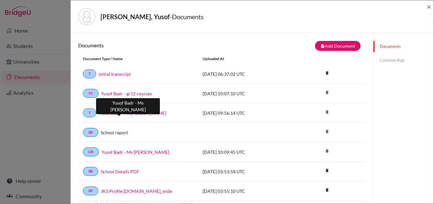
click at [127, 112] on link "Yusof Badr - Ms June" at bounding box center [133, 113] width 68 height 7
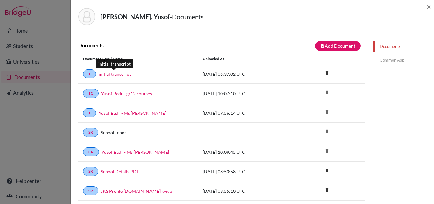
click at [121, 72] on link "initial transcript" at bounding box center [115, 74] width 32 height 7
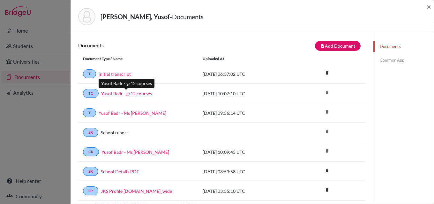
click at [141, 92] on link "Yusof Badr - gr12 courses" at bounding box center [126, 93] width 51 height 7
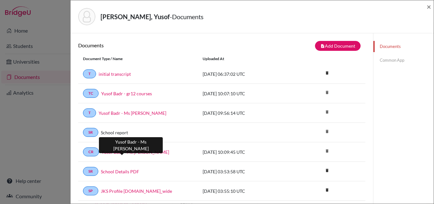
click at [123, 152] on link "Yusof Badr - Ms June" at bounding box center [136, 152] width 68 height 7
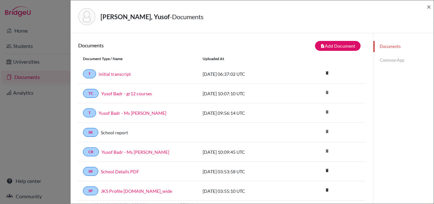
click at [386, 58] on link "Common App" at bounding box center [404, 60] width 60 height 11
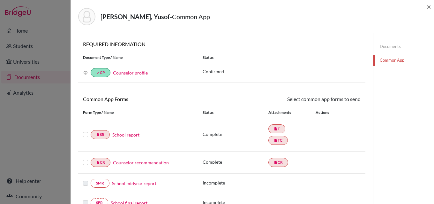
click at [152, 163] on link "Counselor recommendation" at bounding box center [141, 162] width 56 height 7
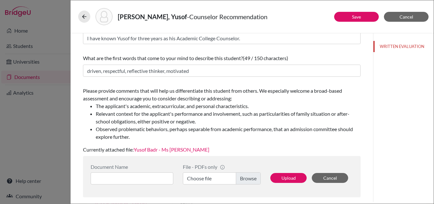
scroll to position [128, 0]
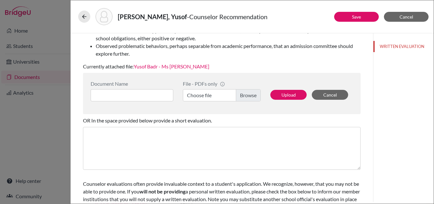
click at [158, 66] on link "Yusof Badr - Ms June" at bounding box center [172, 66] width 76 height 6
click at [400, 46] on button "WRITTEN EVALUATION" at bounding box center [404, 46] width 60 height 11
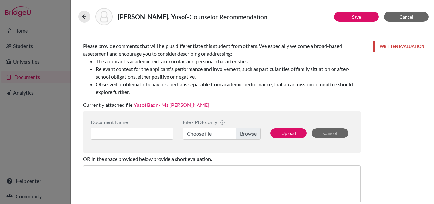
scroll to position [96, 0]
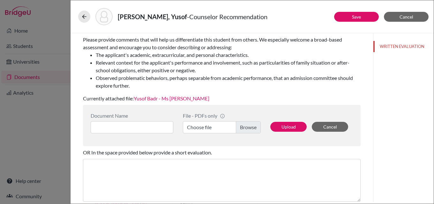
click at [250, 127] on label "Choose file" at bounding box center [222, 127] width 78 height 12
click at [250, 127] on input "Choose file" at bounding box center [222, 127] width 78 height 12
click at [148, 123] on input at bounding box center [132, 127] width 83 height 12
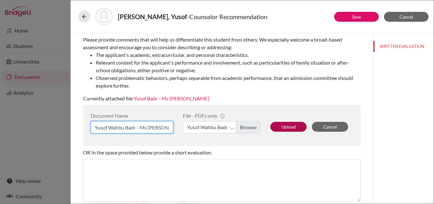
type input "Yusof Wahbu Badr - Ms June"
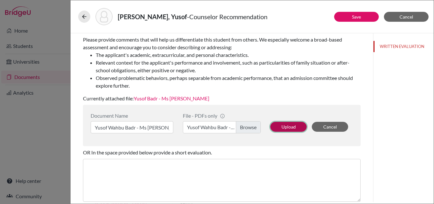
click at [281, 126] on button "Upload" at bounding box center [289, 127] width 36 height 10
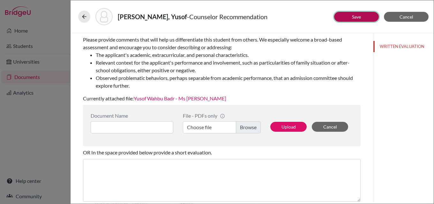
click at [354, 16] on link "Save" at bounding box center [356, 16] width 9 height 5
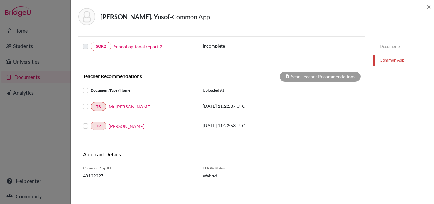
scroll to position [196, 0]
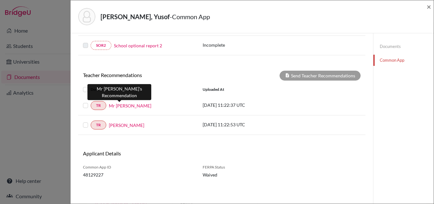
click at [124, 106] on link "Mr Rigardt" at bounding box center [130, 105] width 42 height 7
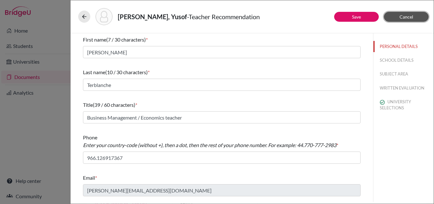
click at [410, 17] on span "Cancel" at bounding box center [407, 16] width 14 height 5
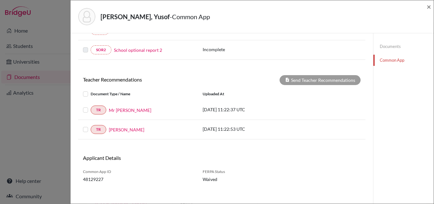
scroll to position [196, 0]
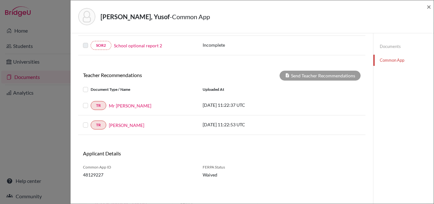
click at [387, 47] on link "Documents" at bounding box center [404, 46] width 60 height 11
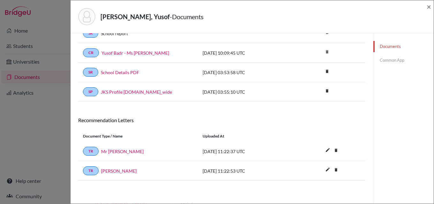
scroll to position [99, 0]
click at [388, 61] on link "Common App" at bounding box center [404, 60] width 60 height 11
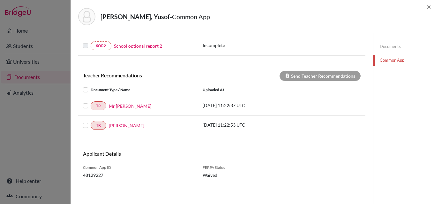
scroll to position [196, 0]
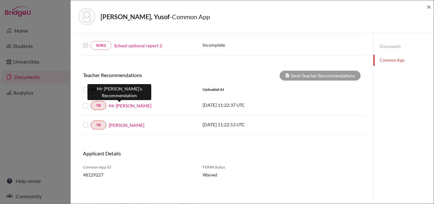
click at [119, 106] on link "Mr Rigardt" at bounding box center [130, 105] width 42 height 7
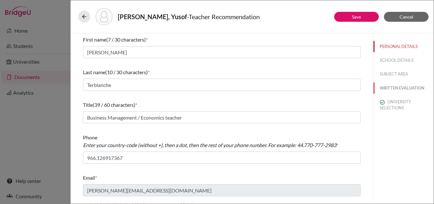
click at [394, 88] on button "WRITTEN EVALUATION" at bounding box center [404, 87] width 60 height 11
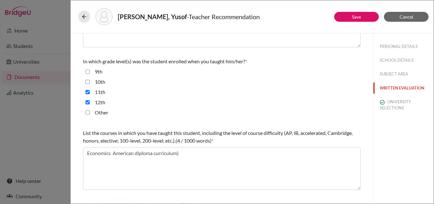
scroll to position [200, 0]
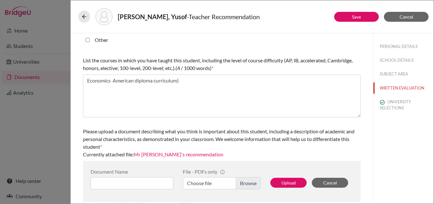
click at [245, 183] on label "Choose file" at bounding box center [222, 183] width 78 height 12
click at [245, 183] on input "Choose file" at bounding box center [222, 183] width 78 height 12
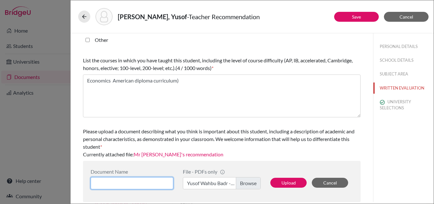
click at [152, 180] on input at bounding box center [132, 183] width 83 height 12
type input "Yousof Wahbu Badr - Mr Rigardt"
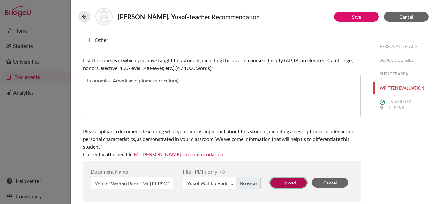
click at [288, 181] on button "Upload" at bounding box center [289, 183] width 36 height 10
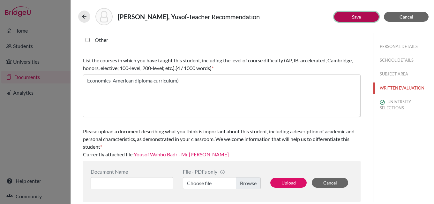
click at [354, 16] on link "Save" at bounding box center [356, 16] width 9 height 5
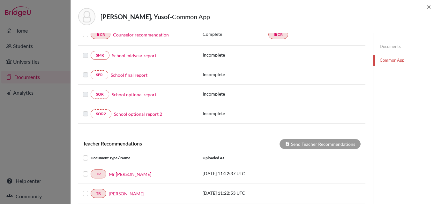
scroll to position [196, 0]
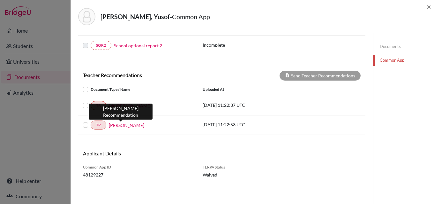
click at [122, 126] on link "Mr Ghaddar" at bounding box center [126, 125] width 35 height 7
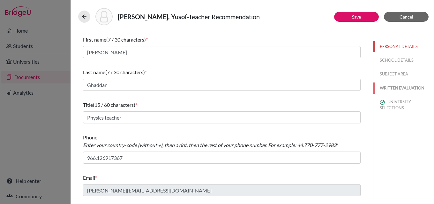
click at [393, 85] on button "WRITTEN EVALUATION" at bounding box center [404, 87] width 60 height 11
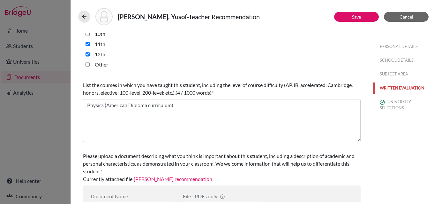
scroll to position [200, 0]
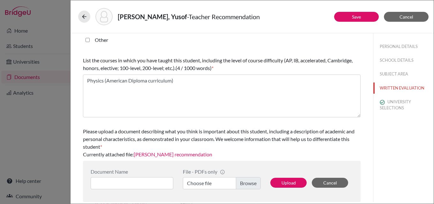
click at [246, 181] on label "Choose file" at bounding box center [222, 183] width 78 height 12
click at [246, 181] on input "Choose file" at bounding box center [222, 183] width 78 height 12
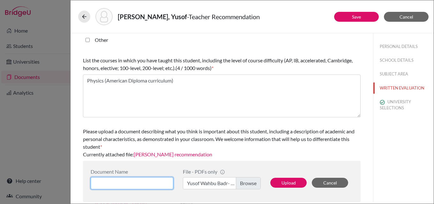
click at [129, 182] on input at bounding box center [132, 183] width 83 height 12
type input "Yusof Wahbu Badr - Mr Ghaddar"
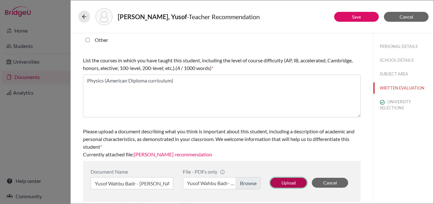
click at [289, 183] on button "Upload" at bounding box center [289, 183] width 36 height 10
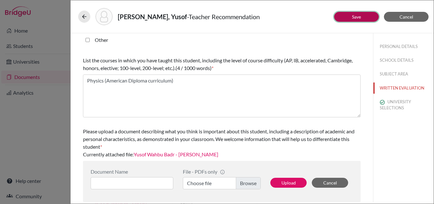
click at [363, 16] on button "Save" at bounding box center [356, 17] width 45 height 10
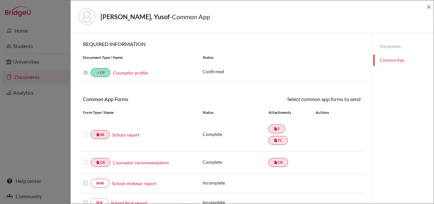
click at [143, 163] on link "Counselor recommendation" at bounding box center [141, 162] width 56 height 7
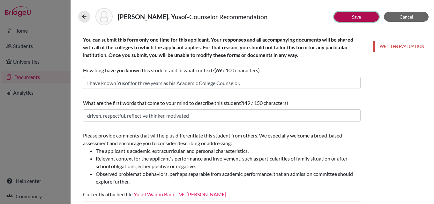
click at [357, 17] on link "Save" at bounding box center [356, 16] width 9 height 5
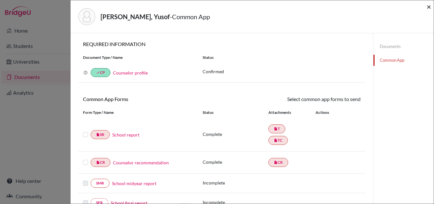
click at [429, 7] on span "×" at bounding box center [429, 6] width 4 height 9
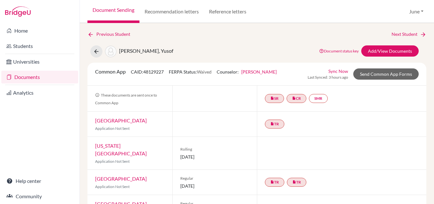
click at [25, 78] on link "Documents" at bounding box center [39, 77] width 77 height 13
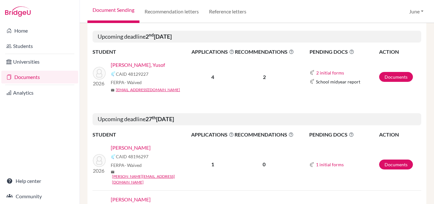
scroll to position [799, 0]
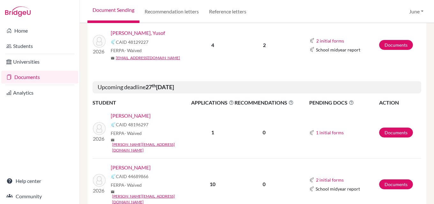
click at [133, 112] on link "[PERSON_NAME]" at bounding box center [131, 116] width 40 height 8
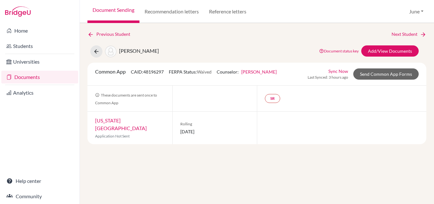
click at [31, 76] on link "Documents" at bounding box center [39, 77] width 77 height 13
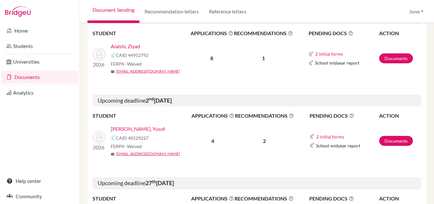
scroll to position [799, 0]
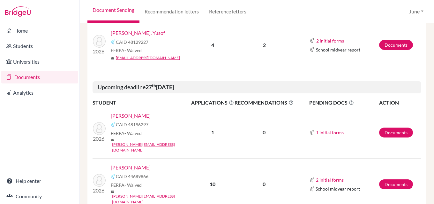
click at [125, 164] on link "Ashi, Ahmed" at bounding box center [131, 168] width 40 height 8
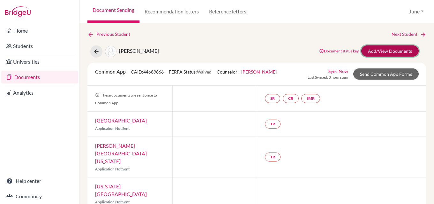
click at [386, 50] on link "Add/View Documents" at bounding box center [391, 50] width 58 height 11
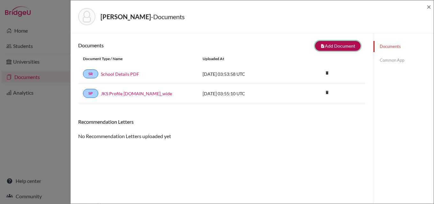
click at [347, 44] on button "note_add Add Document" at bounding box center [338, 46] width 46 height 10
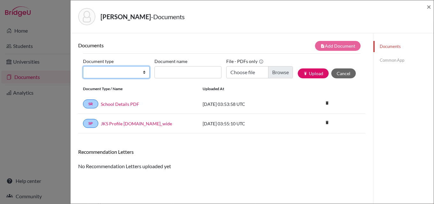
click at [144, 73] on select "Change explanation for Common App reports Counselor recommendation Internationa…" at bounding box center [116, 72] width 67 height 12
select select "2"
click at [83, 66] on select "Change explanation for Common App reports Counselor recommendation Internationa…" at bounding box center [116, 72] width 67 height 12
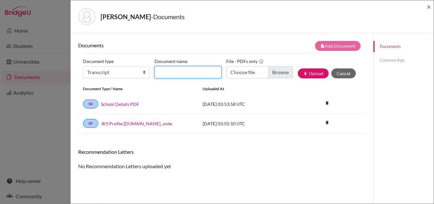
click at [194, 71] on input "Document name" at bounding box center [188, 72] width 67 height 12
type input "initial transcript"
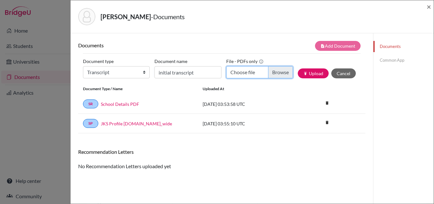
click at [277, 72] on input "Choose file" at bounding box center [260, 72] width 67 height 12
type input "C:\fakepath\Ahmed Ashi - initial transcript.pdf"
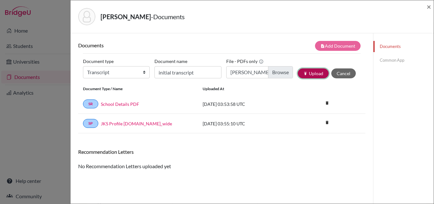
click at [313, 73] on button "publish Upload" at bounding box center [313, 73] width 31 height 10
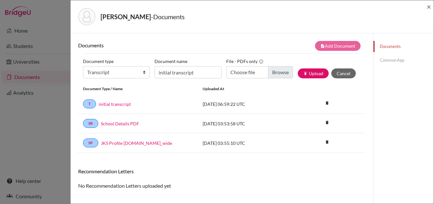
click at [388, 60] on link "Common App" at bounding box center [404, 60] width 60 height 11
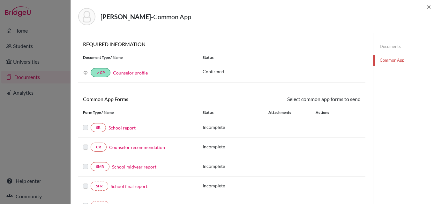
click at [124, 126] on link "School report" at bounding box center [122, 127] width 27 height 7
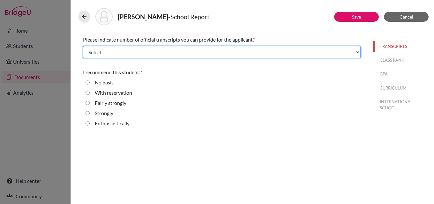
click at [121, 54] on select "Select... 1 2 3 4" at bounding box center [222, 52] width 278 height 12
select select "1"
click at [83, 46] on select "Select... 1 2 3 4" at bounding box center [222, 52] width 278 height 12
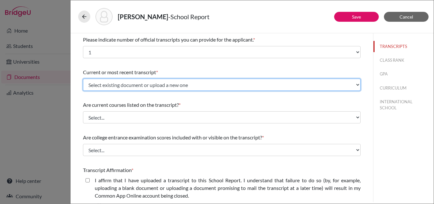
click at [101, 81] on select "Select existing document or upload a new one initial transcript Upload New File" at bounding box center [222, 85] width 278 height 12
select select "675447"
click at [83, 79] on select "Select existing document or upload a new one initial transcript Upload New File" at bounding box center [222, 85] width 278 height 12
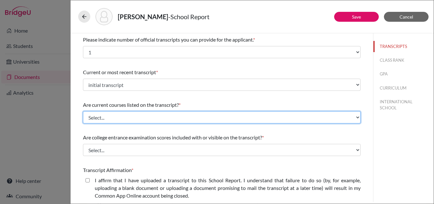
click at [113, 120] on select "Select... Yes No" at bounding box center [222, 117] width 278 height 12
select select "1"
click at [83, 111] on select "Select... Yes No" at bounding box center [222, 117] width 278 height 12
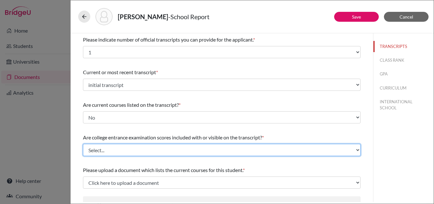
click at [116, 149] on select "Select... Yes No" at bounding box center [222, 150] width 278 height 12
select select "1"
click at [83, 144] on select "Select... Yes No" at bounding box center [222, 150] width 278 height 12
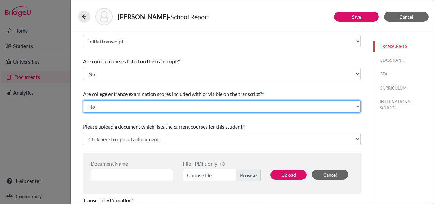
scroll to position [96, 0]
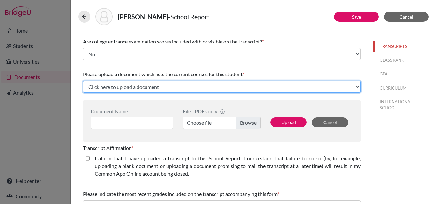
click at [127, 86] on select "Click here to upload a document Upload New File" at bounding box center [222, 87] width 278 height 12
select select "Upload New File"
click at [83, 81] on select "Click here to upload a document Upload New File" at bounding box center [222, 87] width 278 height 12
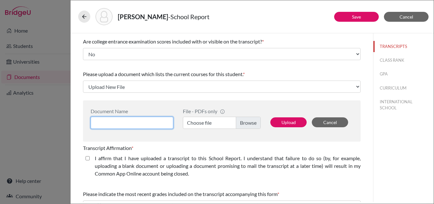
click at [142, 122] on input at bounding box center [132, 123] width 83 height 12
type input "Ahmed Ashi - initial transcript"
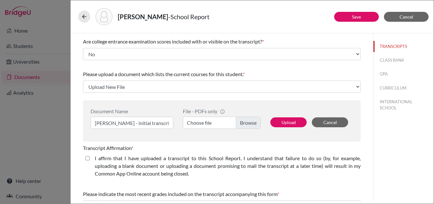
click at [247, 119] on label "Choose file" at bounding box center [222, 123] width 78 height 12
click at [247, 119] on input "Choose file" at bounding box center [222, 123] width 78 height 12
click at [286, 120] on button "Upload" at bounding box center [289, 122] width 36 height 10
select select "675449"
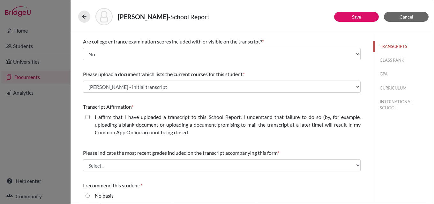
click at [86, 115] on closed\ "I affirm that I have uploaded a transcript to this School Report. I understand …" at bounding box center [88, 117] width 4 height 8
checkbox closed\ "true"
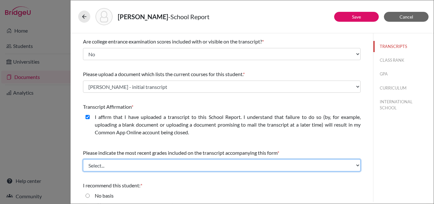
click at [106, 165] on select "Select... Final junior year grades 1st Quarter senior year grades 2nd Quarter/1…" at bounding box center [222, 165] width 278 height 12
select select "0"
click at [83, 159] on select "Select... Final junior year grades 1st Quarter senior year grades 2nd Quarter/1…" at bounding box center [222, 165] width 278 height 12
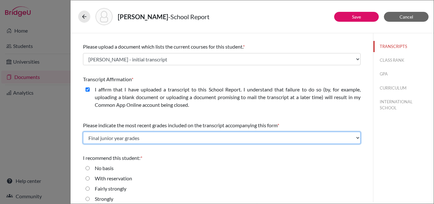
scroll to position [139, 0]
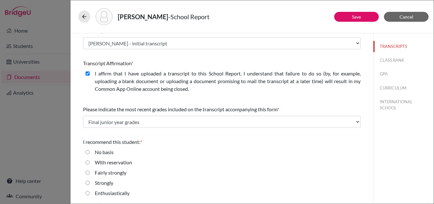
click at [102, 182] on label "Strongly" at bounding box center [104, 183] width 19 height 8
click at [90, 182] on input "Strongly" at bounding box center [88, 183] width 4 height 8
radio input "true"
click at [364, 18] on button "Save" at bounding box center [356, 17] width 45 height 10
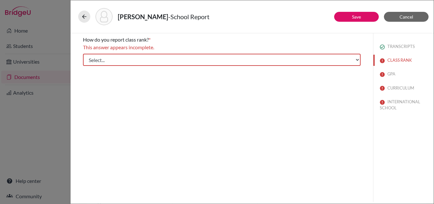
scroll to position [0, 0]
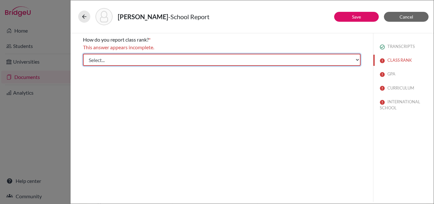
click at [124, 59] on select "Select... Exact Decile Quintile Quartile None" at bounding box center [222, 60] width 278 height 12
select select "5"
click at [83, 54] on select "Select... Exact Decile Quintile Quartile None" at bounding box center [222, 60] width 278 height 12
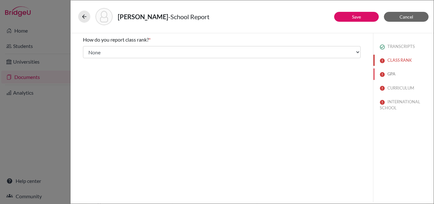
click at [392, 72] on button "GPA" at bounding box center [404, 73] width 60 height 11
click at [88, 58] on input "Yes" at bounding box center [88, 58] width 4 height 8
radio input "true"
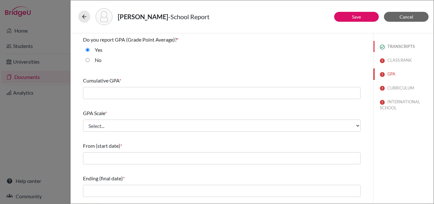
click at [394, 47] on button "TRANSCRIPTS" at bounding box center [404, 46] width 60 height 11
select select "1"
select select "0"
select select "1"
select select "675447"
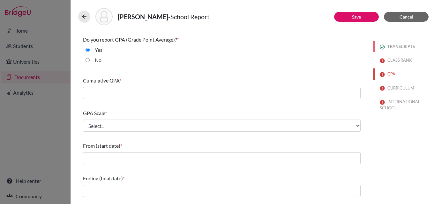
select select "1"
select select "675449"
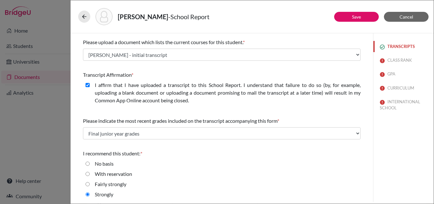
scroll to position [139, 0]
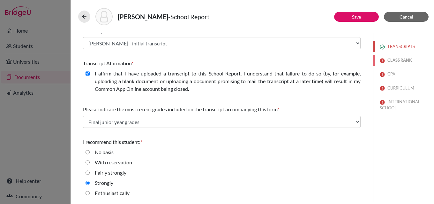
click at [401, 58] on button "CLASS RANK" at bounding box center [404, 60] width 60 height 11
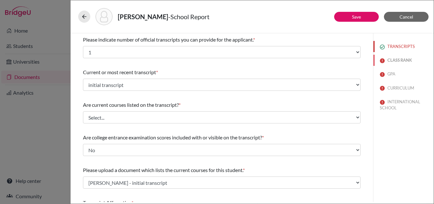
select select "5"
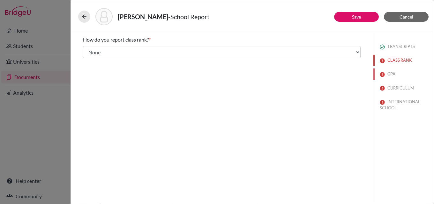
click at [391, 72] on button "GPA" at bounding box center [404, 73] width 60 height 11
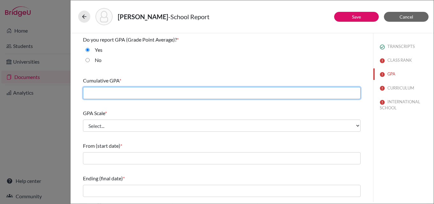
click at [130, 95] on input "text" at bounding box center [222, 93] width 278 height 12
type input "3.9"
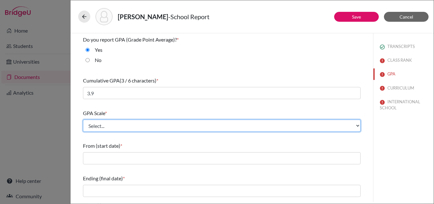
click at [122, 126] on select "Select... 4 5 6 7 8 9 10 11 12 13 14 15 16 17 18 19 20 100" at bounding box center [222, 125] width 278 height 12
select select "4"
click at [83, 119] on select "Select... 4 5 6 7 8 9 10 11 12 13 14 15 16 17 18 19 20 100" at bounding box center [222, 125] width 278 height 12
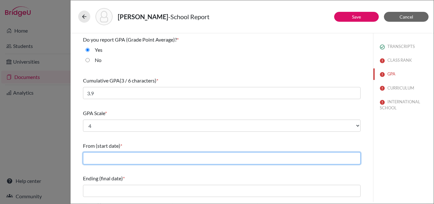
click at [116, 158] on input "text" at bounding box center [222, 158] width 278 height 12
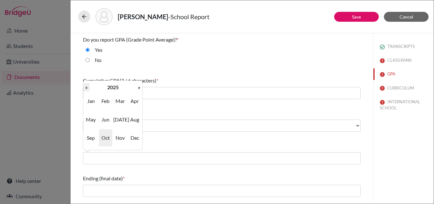
click at [87, 87] on th "«" at bounding box center [86, 87] width 6 height 8
click at [91, 139] on span "Sep" at bounding box center [90, 137] width 13 height 17
type input "09/2022"
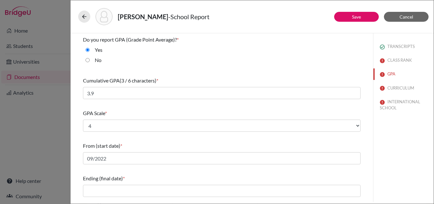
scroll to position [64, 0]
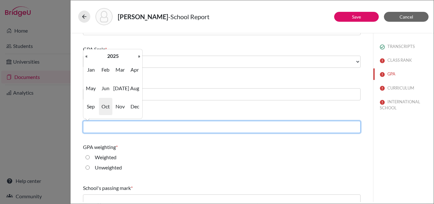
click at [108, 127] on input "text" at bounding box center [222, 127] width 278 height 12
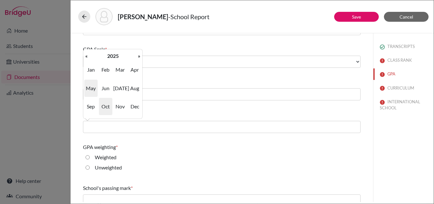
click at [91, 87] on span "May" at bounding box center [90, 88] width 13 height 17
type input "05/2025"
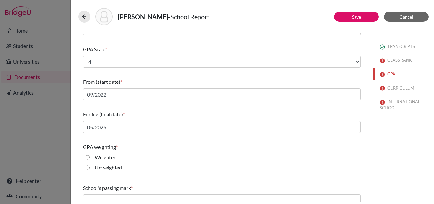
click at [104, 157] on label "Weighted" at bounding box center [106, 157] width 22 height 8
click at [90, 157] on input "Weighted" at bounding box center [88, 157] width 4 height 8
radio input "true"
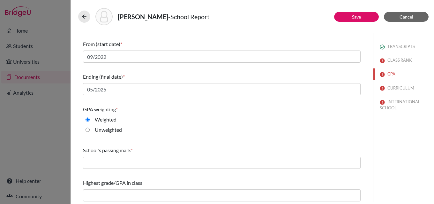
scroll to position [104, 0]
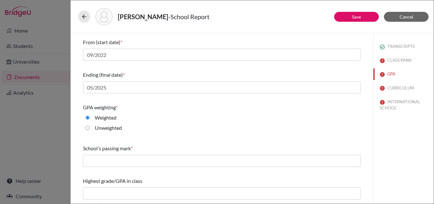
drag, startPoint x: 126, startPoint y: 154, endPoint x: 126, endPoint y: 160, distance: 6.4
click at [126, 156] on div "School's passing mark *" at bounding box center [222, 155] width 278 height 27
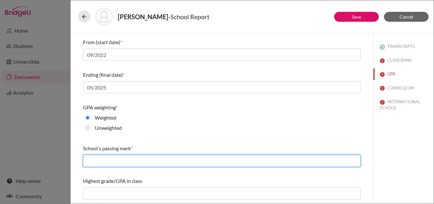
click at [126, 160] on input "text" at bounding box center [222, 161] width 278 height 12
type input "60"
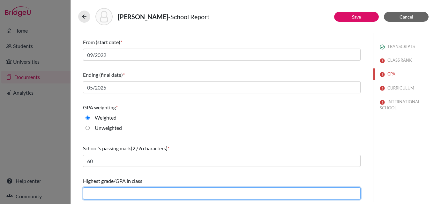
click at [122, 193] on input "text" at bounding box center [222, 193] width 278 height 12
type input "4.3"
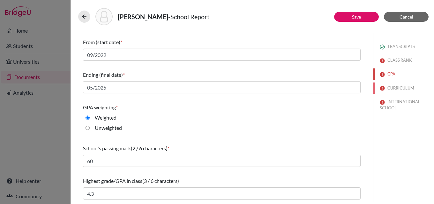
click at [397, 88] on button "CURRICULUM" at bounding box center [404, 87] width 60 height 11
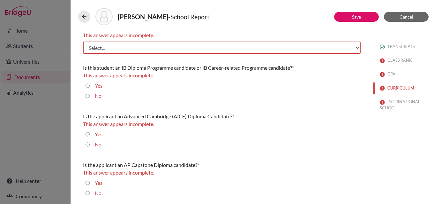
scroll to position [0, 0]
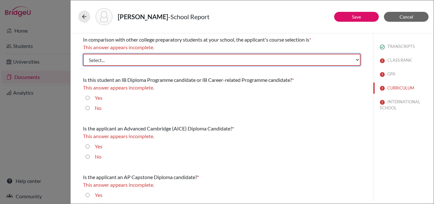
click at [113, 57] on select "Select... Less than demanding Average Demanding Very demanding Most demanding P…" at bounding box center [222, 60] width 278 height 12
select select "1"
click at [83, 54] on select "Select... Less than demanding Average Demanding Very demanding Most demanding P…" at bounding box center [222, 60] width 278 height 12
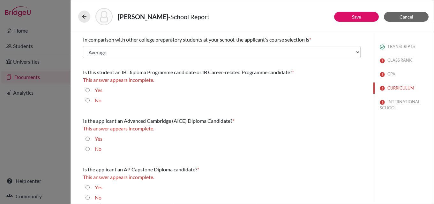
click at [87, 99] on input "No" at bounding box center [88, 100] width 4 height 8
radio input "true"
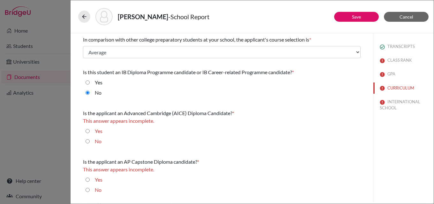
drag, startPoint x: 88, startPoint y: 141, endPoint x: 86, endPoint y: 157, distance: 15.8
click at [88, 143] on input "No" at bounding box center [88, 141] width 4 height 8
radio input "true"
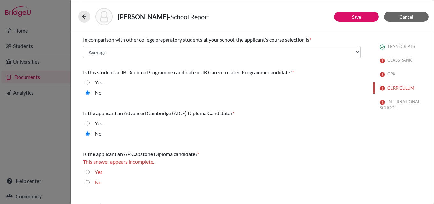
click at [87, 182] on input "No" at bounding box center [88, 182] width 4 height 8
radio input "true"
click at [397, 103] on button "INTERNATIONAL SCHOOL" at bounding box center [404, 104] width 60 height 17
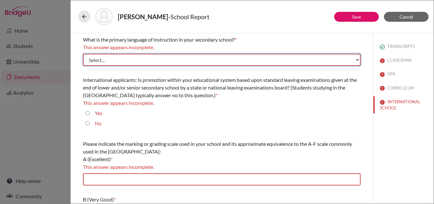
click at [123, 58] on select "Select... Albanian Arabic Armenian Assamese Azerbaijani Belarusian Bengali Bulg…" at bounding box center [222, 60] width 278 height 12
select select "14"
click at [83, 54] on select "Select... Albanian Arabic Armenian Assamese Azerbaijani Belarusian Bengali Bulg…" at bounding box center [222, 60] width 278 height 12
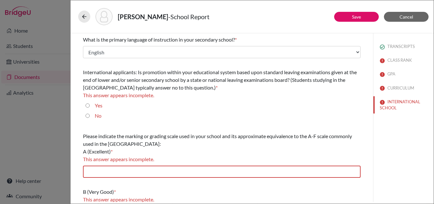
click at [88, 116] on input "No" at bounding box center [88, 116] width 4 height 8
radio input "true"
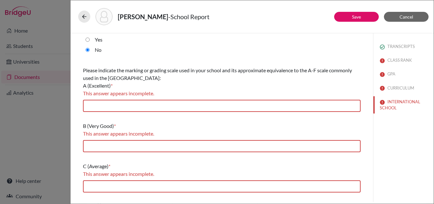
scroll to position [64, 0]
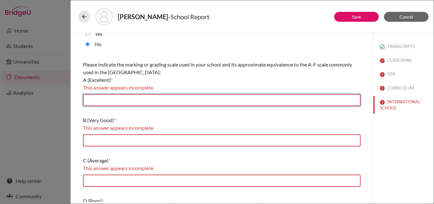
click at [125, 101] on input "text" at bounding box center [222, 100] width 278 height 12
type input "90-100"
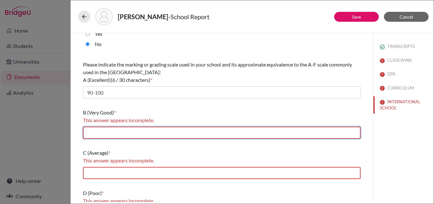
click at [134, 137] on input "text" at bounding box center [222, 133] width 278 height 12
type input "80-89"
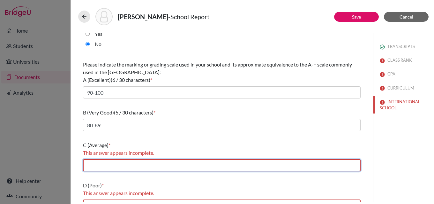
click at [138, 167] on input "text" at bounding box center [222, 165] width 278 height 12
type input "70-79"
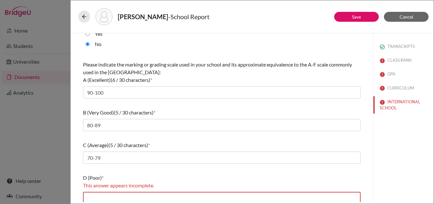
click at [207, 177] on div "D (Poor) *" at bounding box center [222, 178] width 278 height 8
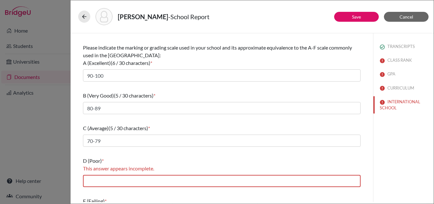
scroll to position [109, 0]
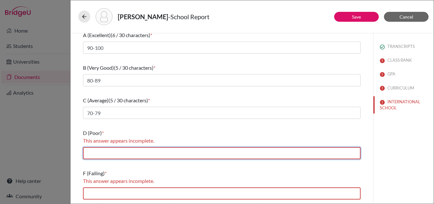
click at [124, 155] on input "text" at bounding box center [222, 153] width 278 height 12
type input "60-69"
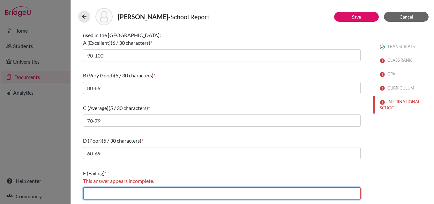
click at [134, 193] on input "text" at bounding box center [222, 193] width 278 height 12
type input "59 and below"
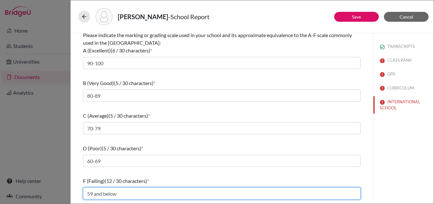
scroll to position [93, 0]
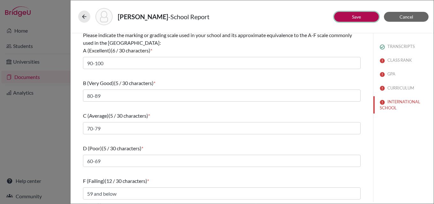
click at [359, 18] on link "Save" at bounding box center [356, 16] width 9 height 5
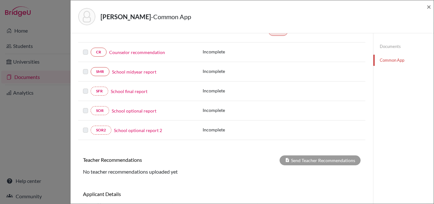
scroll to position [54, 0]
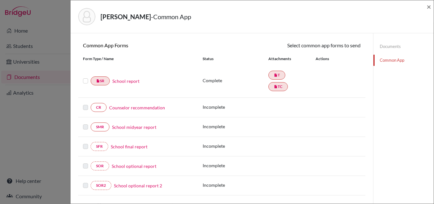
click at [387, 48] on link "Documents" at bounding box center [404, 46] width 60 height 11
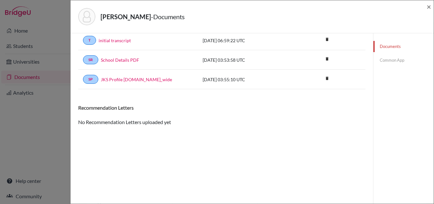
scroll to position [34, 0]
click at [385, 46] on link "Documents" at bounding box center [404, 46] width 60 height 11
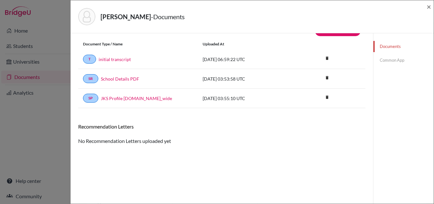
scroll to position [0, 0]
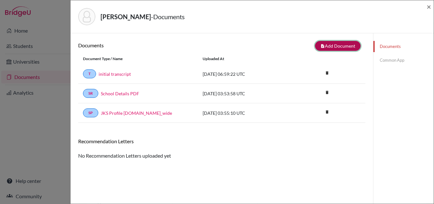
click at [338, 43] on button "note_add Add Document" at bounding box center [338, 46] width 46 height 10
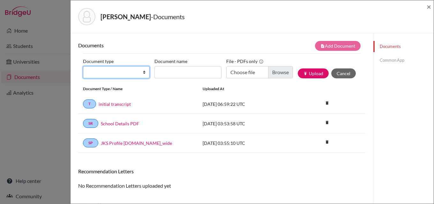
click at [141, 71] on select "Change explanation for Common App reports Counselor recommendation Internationa…" at bounding box center [116, 72] width 67 height 12
select select "5"
click at [83, 66] on select "Change explanation for Common App reports Counselor recommendation Internationa…" at bounding box center [116, 72] width 67 height 12
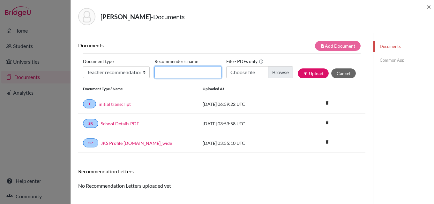
click at [174, 73] on input "Recommender's name" at bounding box center [188, 72] width 67 height 12
type input "Mr Rigardt"
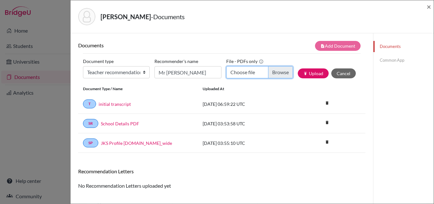
click at [279, 74] on input "Choose file" at bounding box center [260, 72] width 67 height 12
type input "C:\fakepath\Ahmed Ashi - Mr Rigardt.pdf"
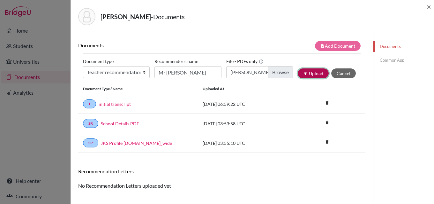
click at [308, 71] on button "publish Upload" at bounding box center [313, 73] width 31 height 10
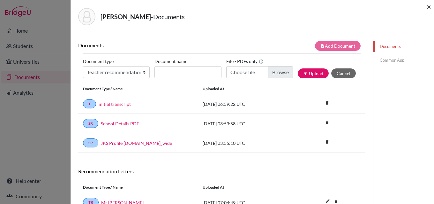
click at [430, 7] on span "×" at bounding box center [429, 6] width 4 height 9
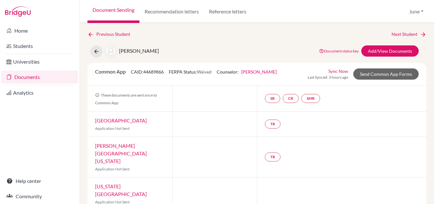
click at [25, 78] on link "Documents" at bounding box center [39, 77] width 77 height 13
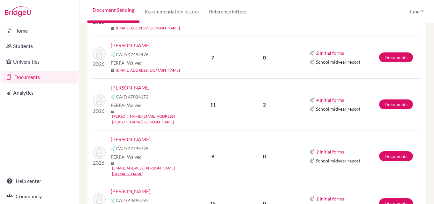
scroll to position [479, 0]
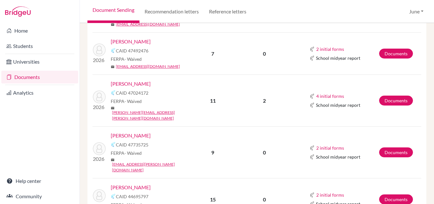
click at [129, 80] on link "[PERSON_NAME]" at bounding box center [131, 84] width 40 height 8
